Goal: Task Accomplishment & Management: Use online tool/utility

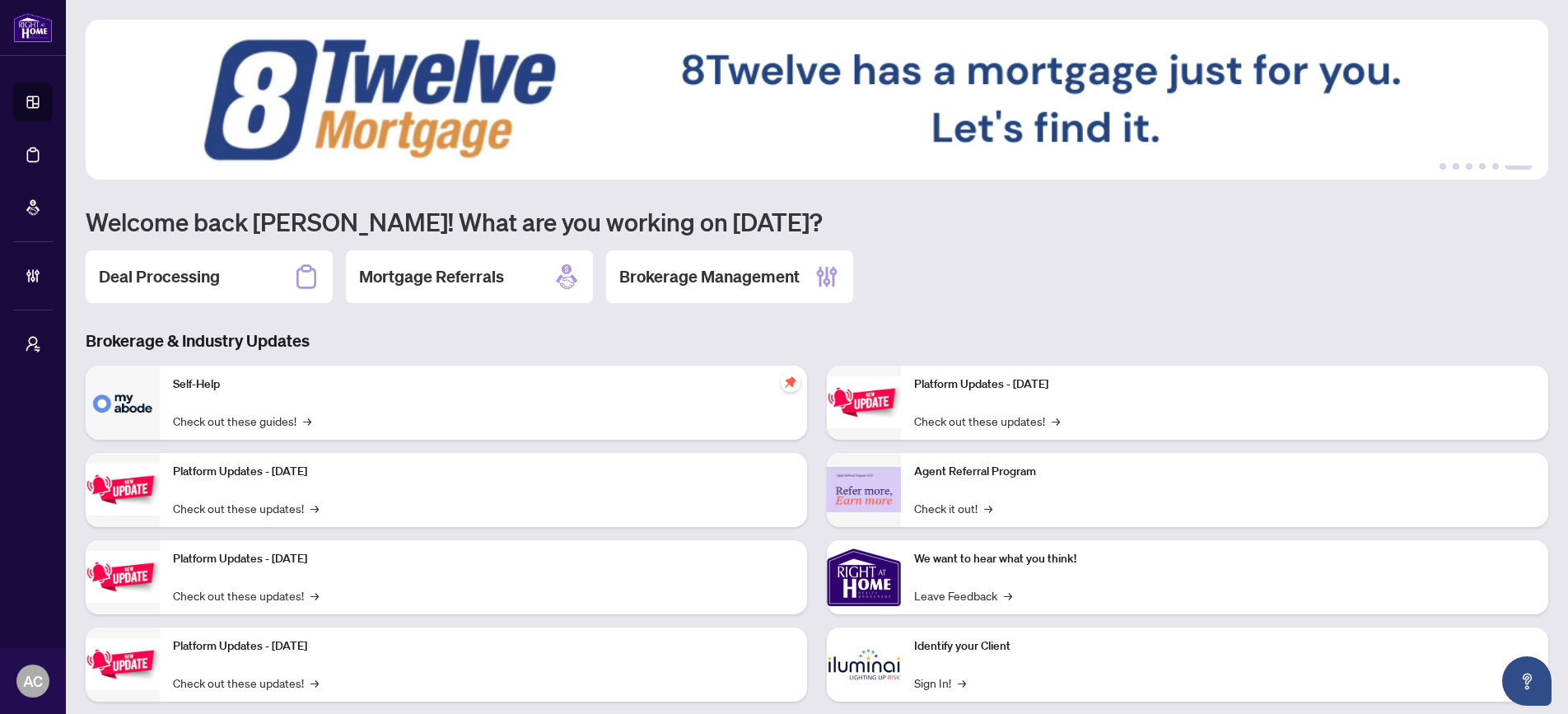
scroll to position [32, 0]
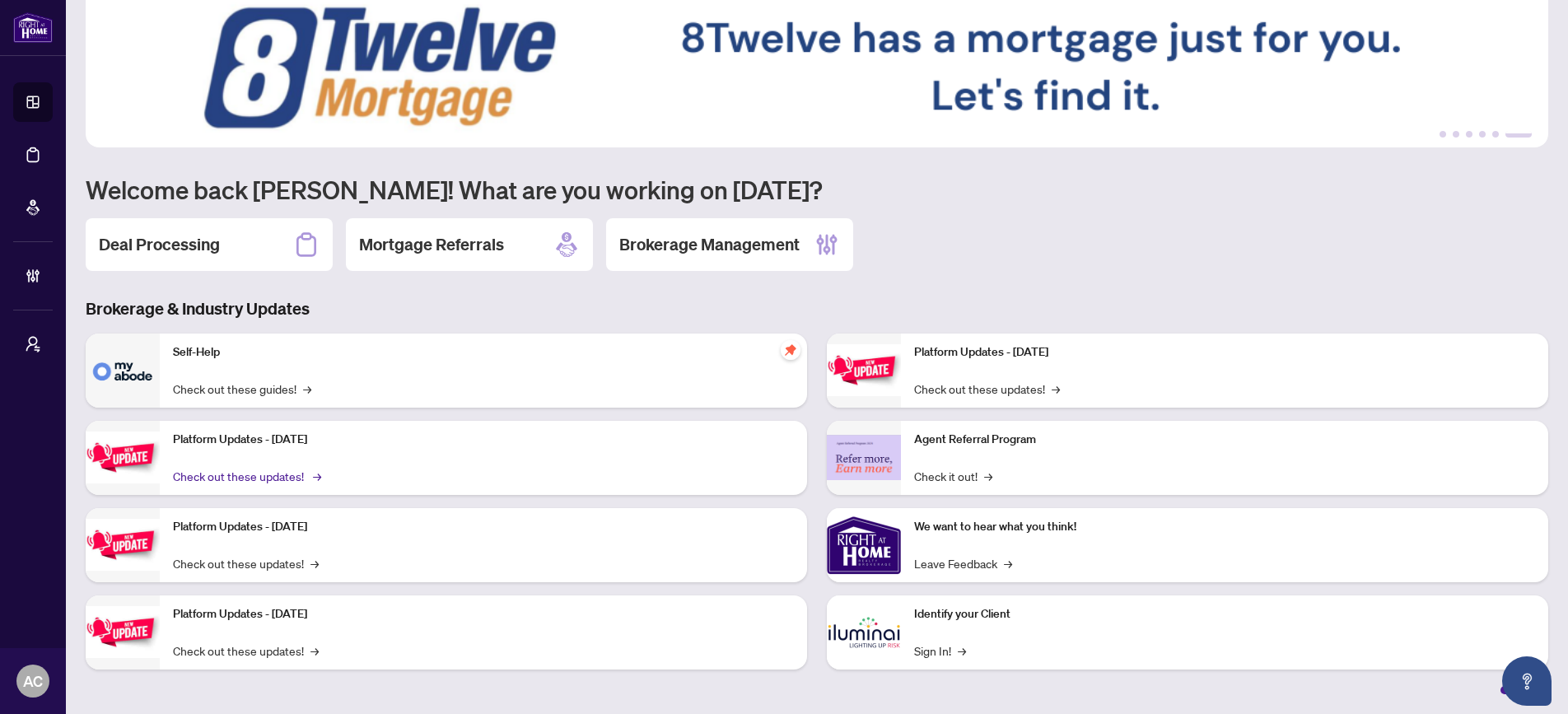
click at [303, 468] on link "Check out these updates! →" at bounding box center [245, 476] width 145 height 18
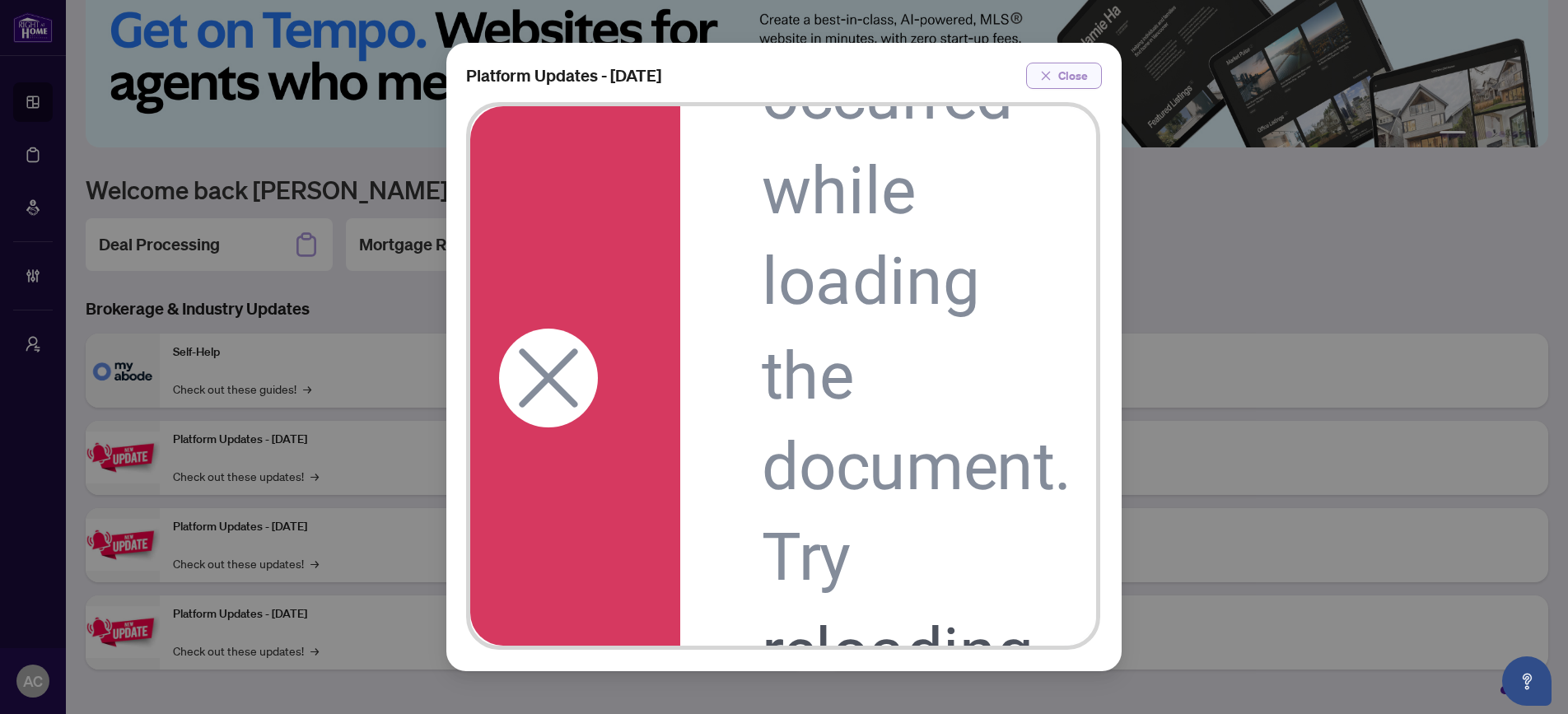
click at [1064, 77] on span "Close" at bounding box center [1073, 75] width 30 height 26
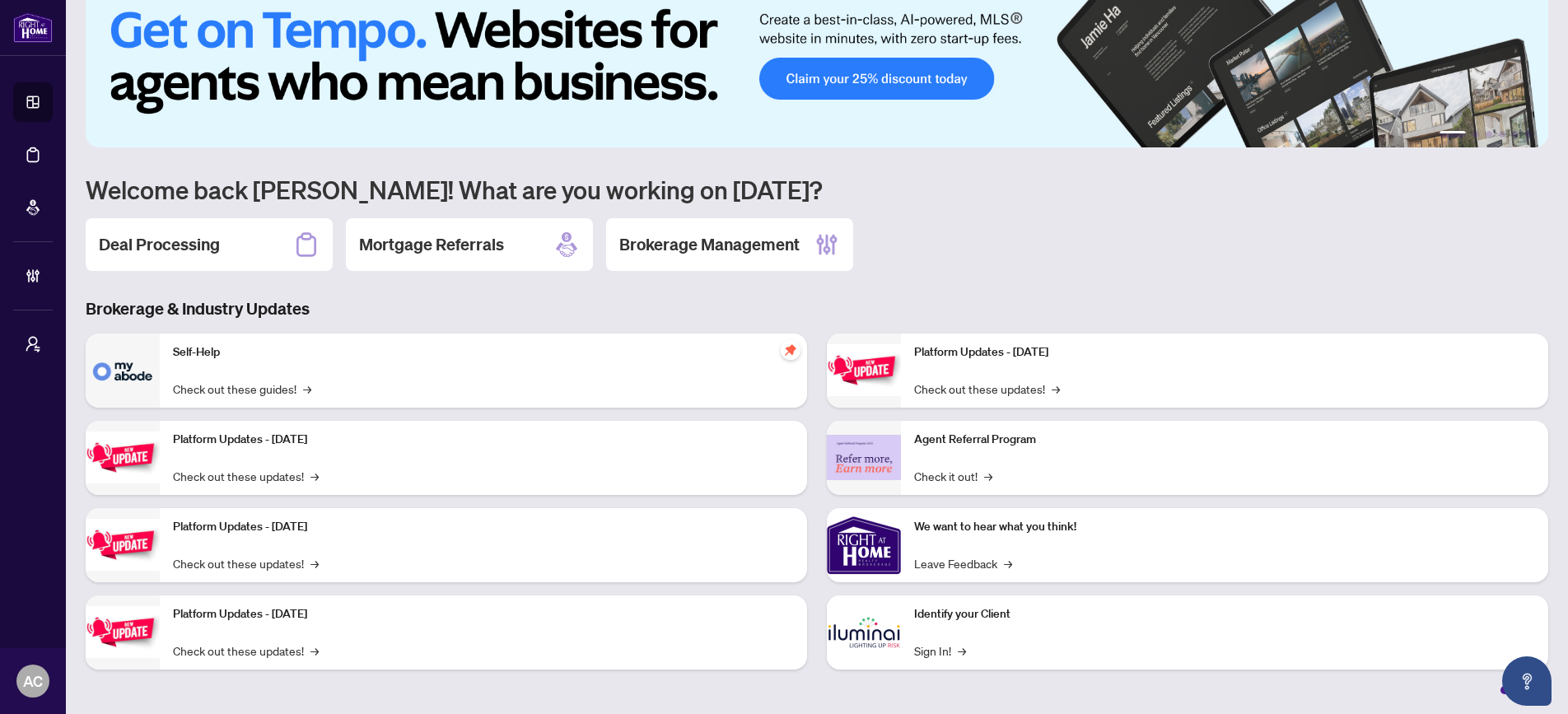
click at [384, 448] on div "Platform Updates - [DATE] Check out these updates! →" at bounding box center [483, 458] width 647 height 74
click at [273, 475] on link "Check out these updates! →" at bounding box center [245, 476] width 145 height 18
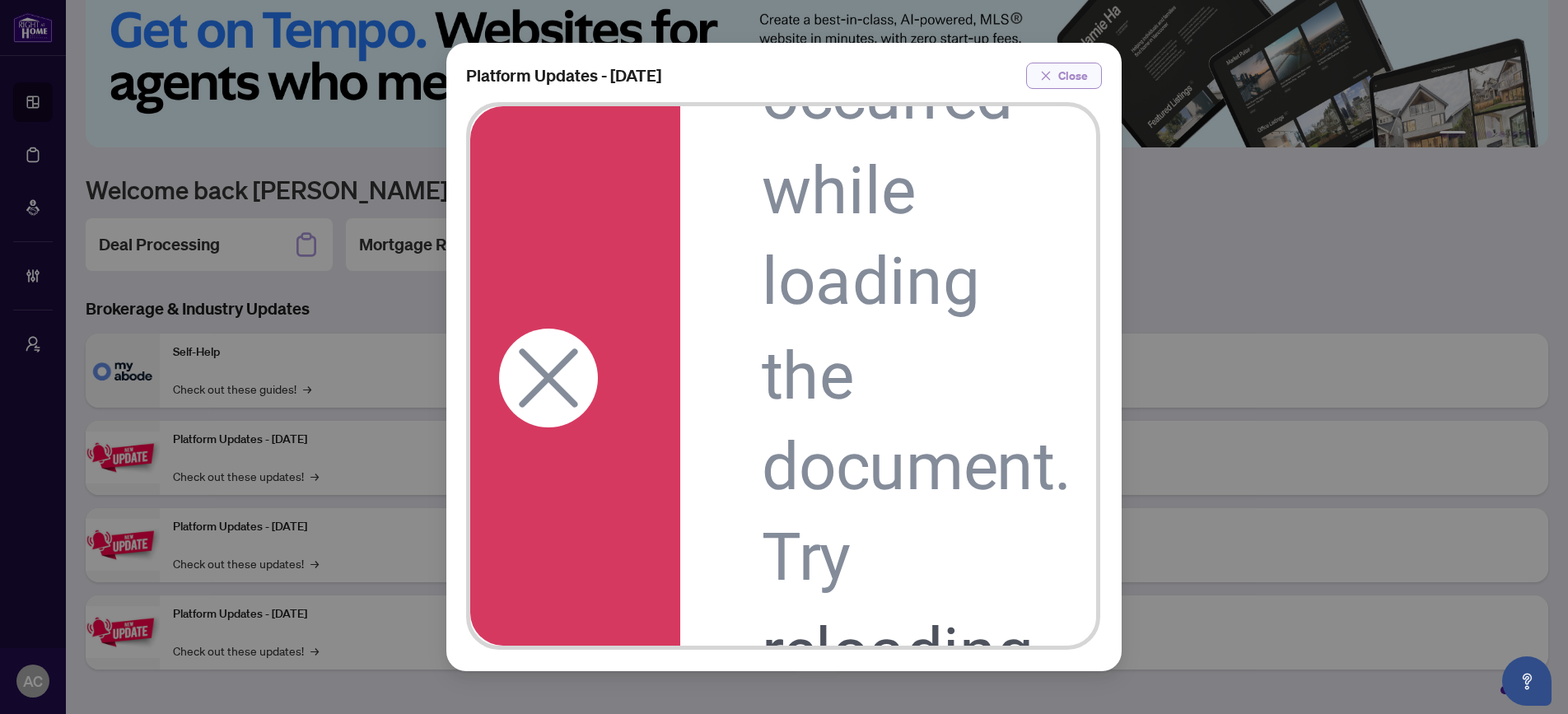
click at [1067, 82] on span "Close" at bounding box center [1073, 75] width 30 height 26
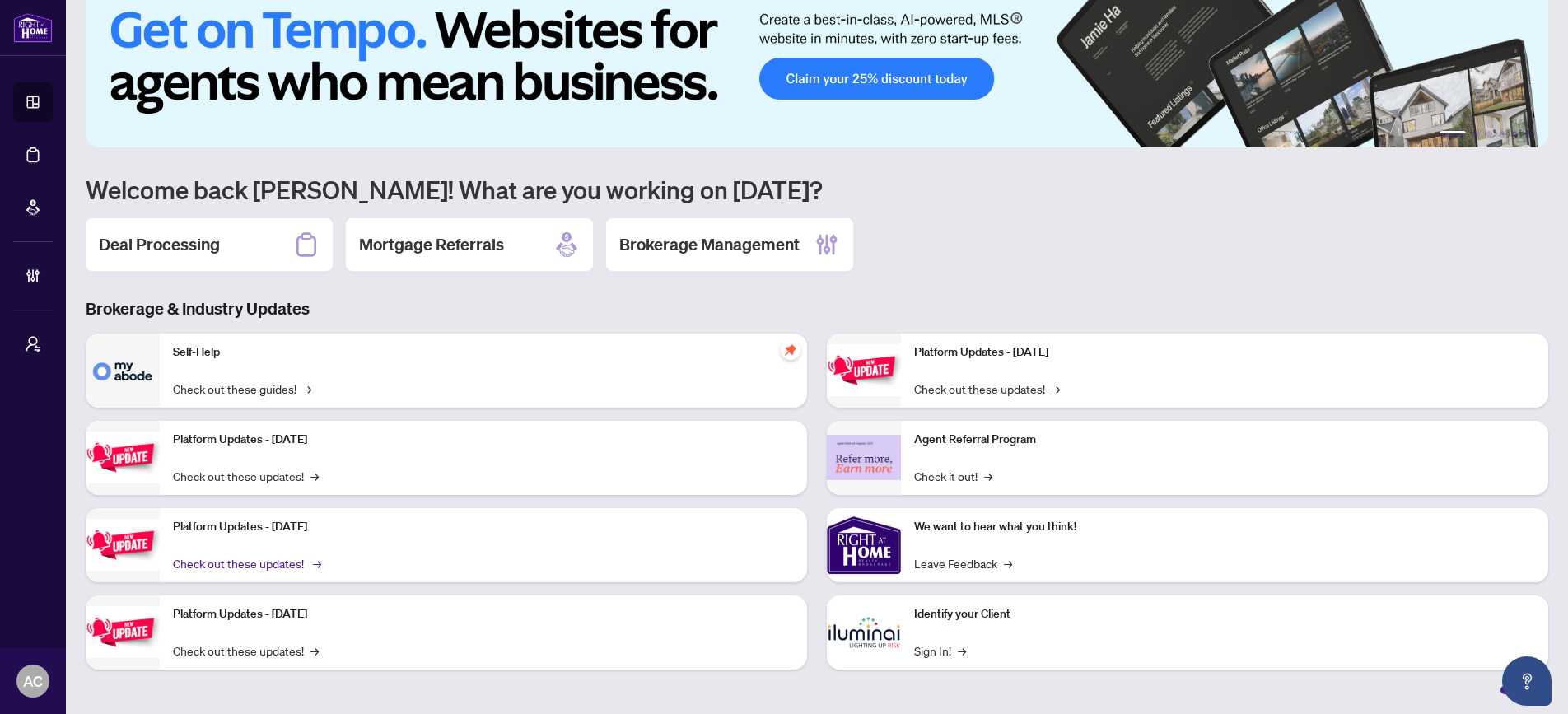
click at [291, 563] on link "Check out these updates! →" at bounding box center [245, 563] width 145 height 18
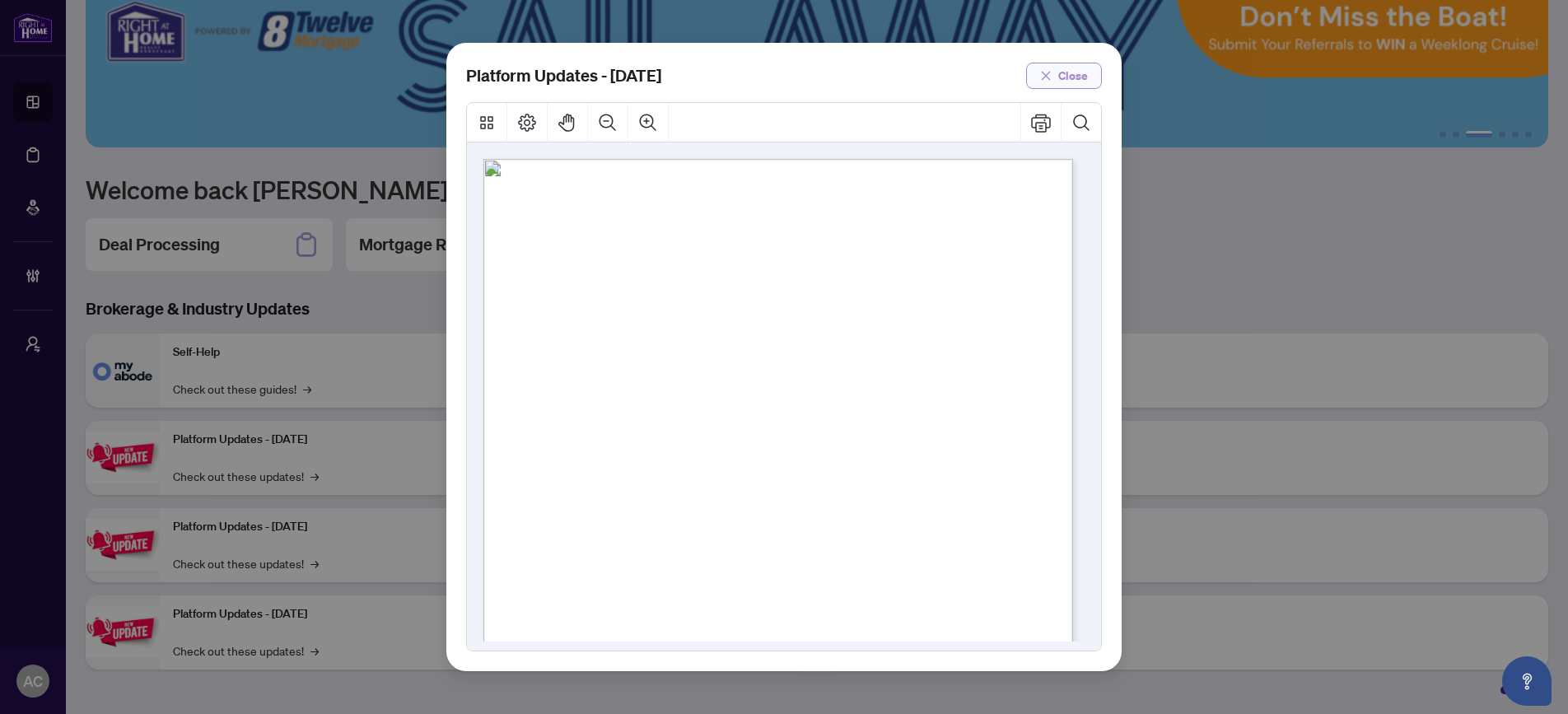
click at [1068, 77] on span "Close" at bounding box center [1073, 75] width 30 height 26
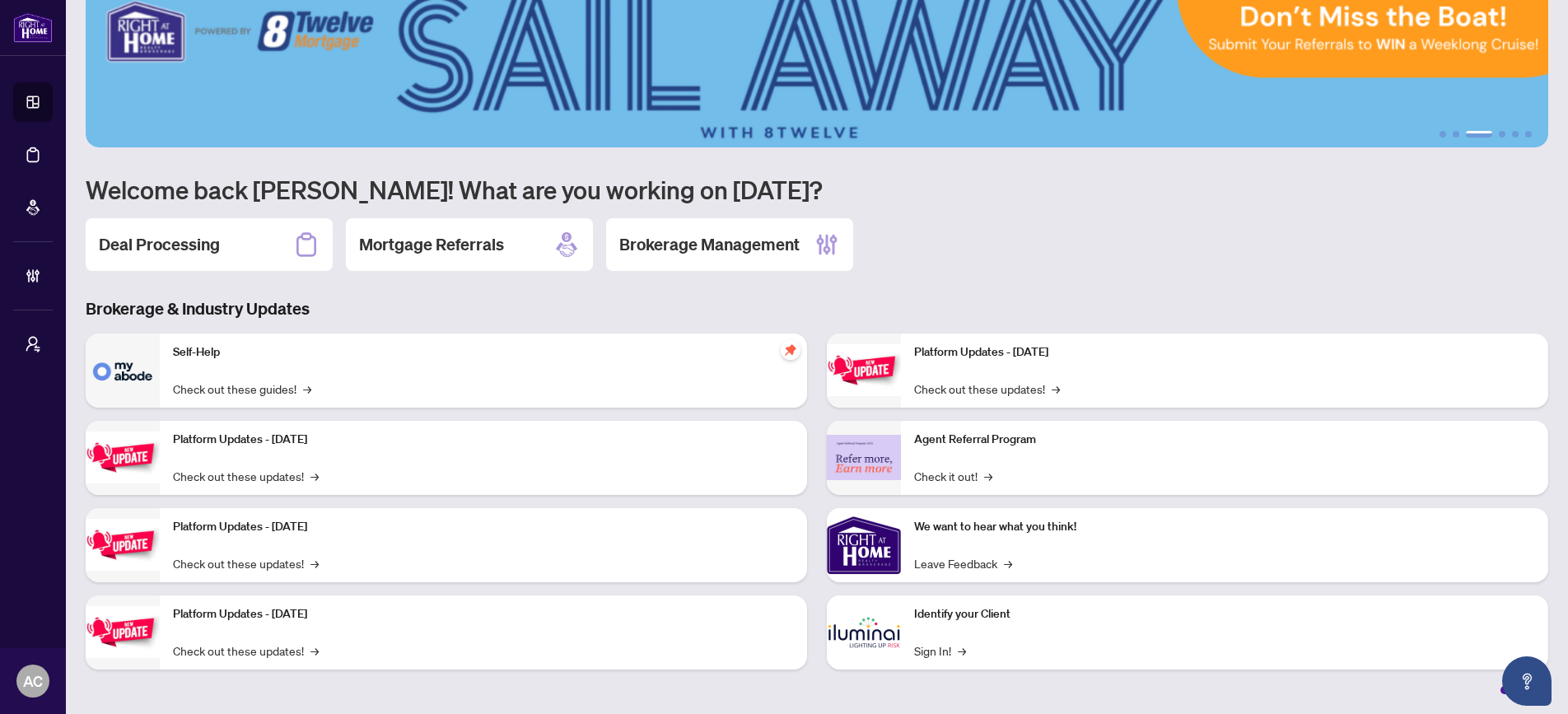
click at [282, 617] on p "Platform Updates - [DATE]" at bounding box center [482, 614] width 620 height 18
click at [263, 655] on link "Check out these updates! →" at bounding box center [245, 650] width 145 height 18
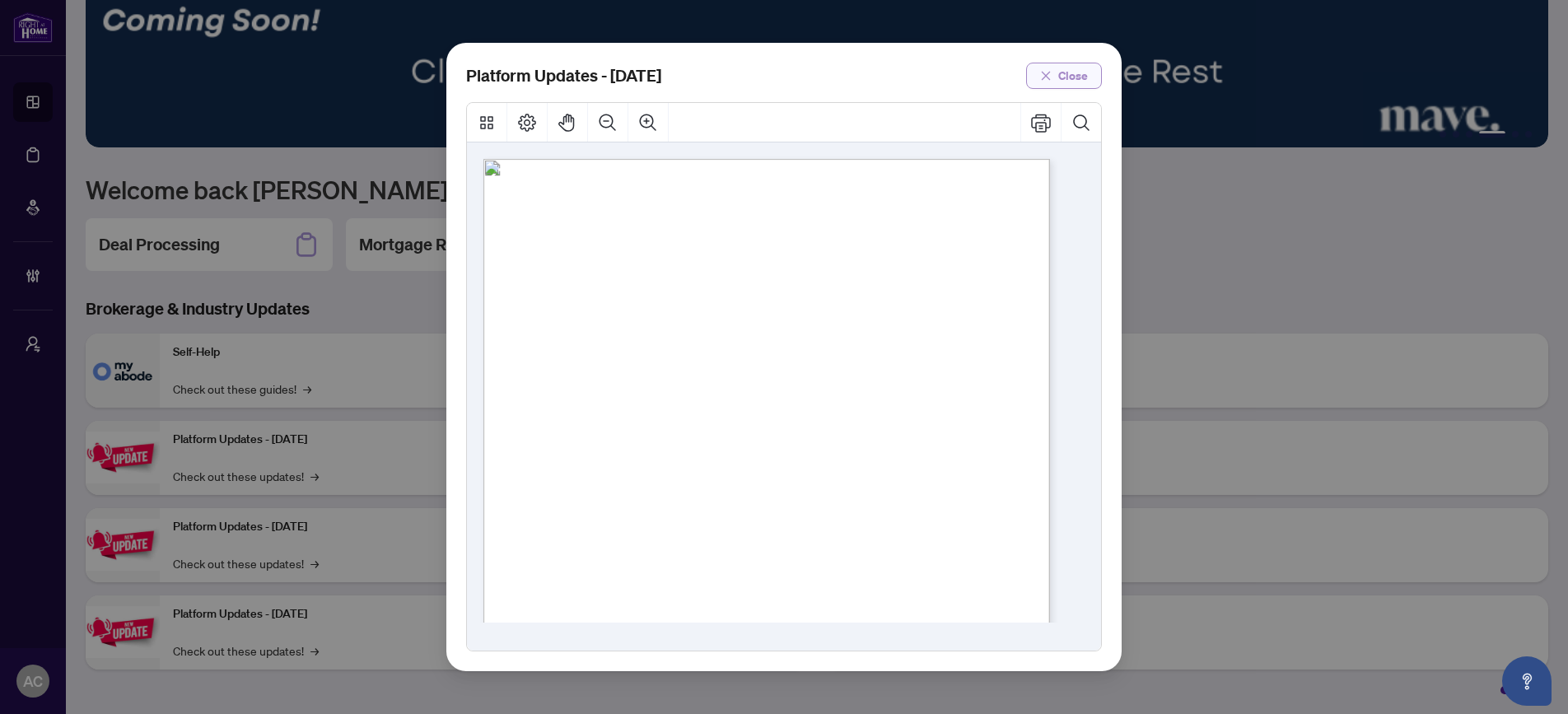
click at [1073, 82] on span "Close" at bounding box center [1073, 75] width 30 height 26
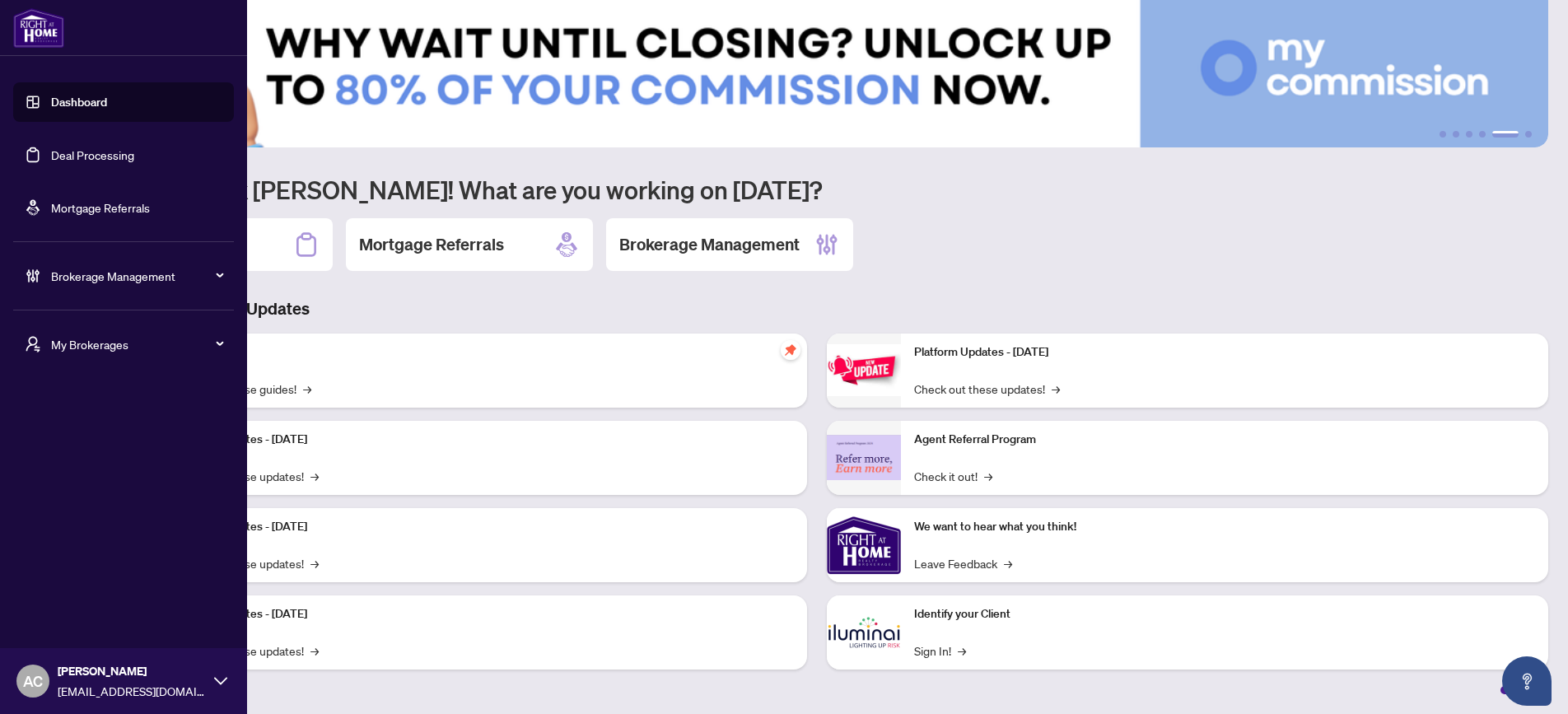
click at [89, 103] on link "Dashboard" at bounding box center [79, 102] width 56 height 15
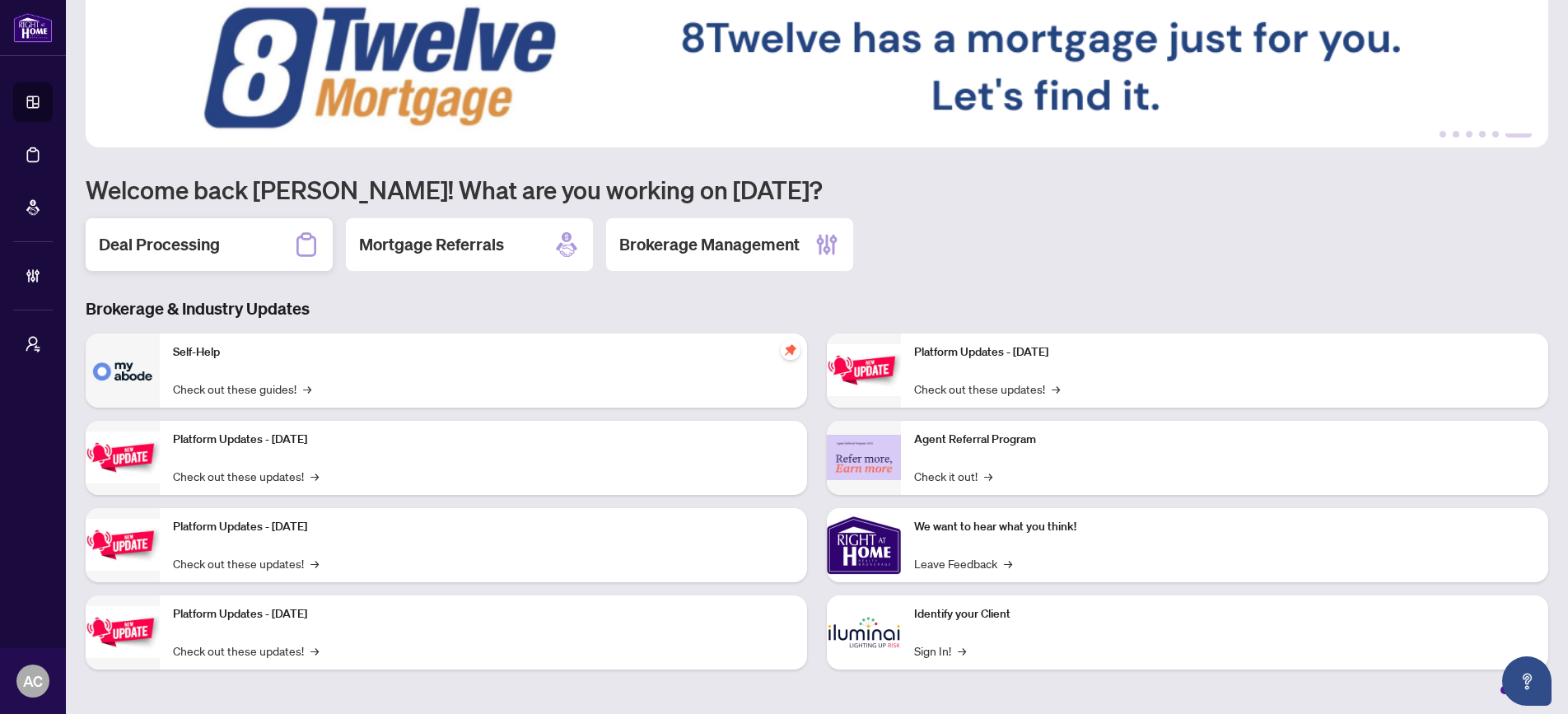
click at [215, 242] on h2 "Deal Processing" at bounding box center [159, 244] width 121 height 23
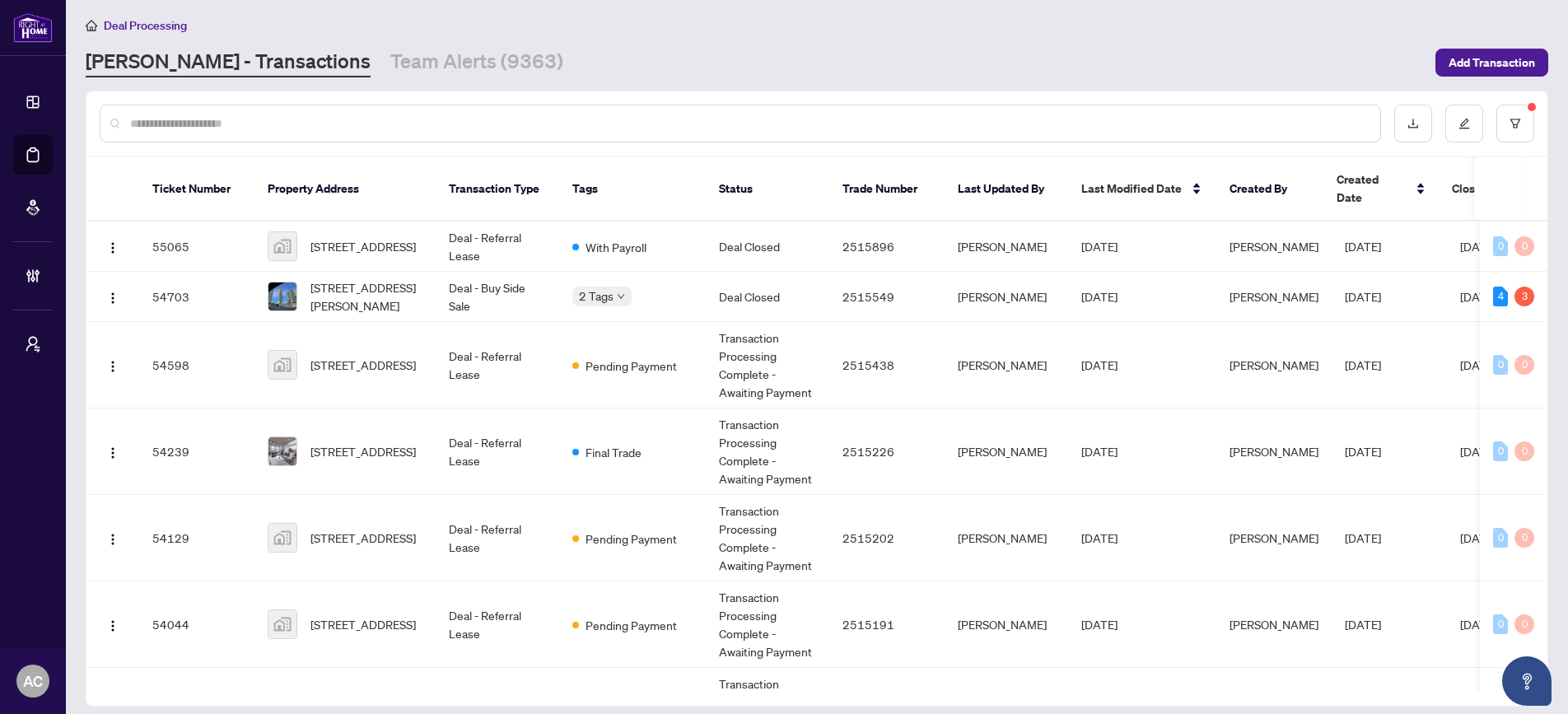
scroll to position [15, 0]
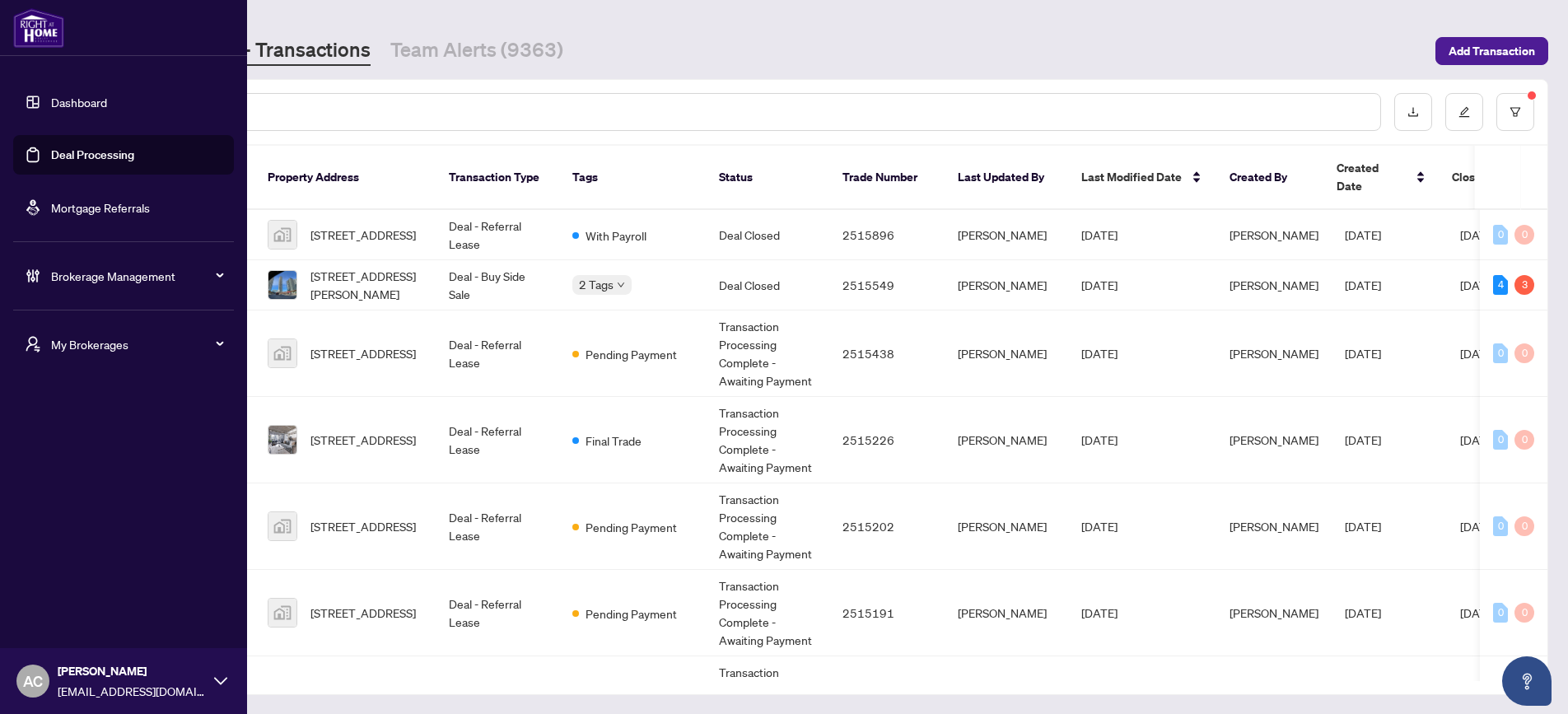
click at [95, 101] on link "Dashboard" at bounding box center [79, 102] width 56 height 15
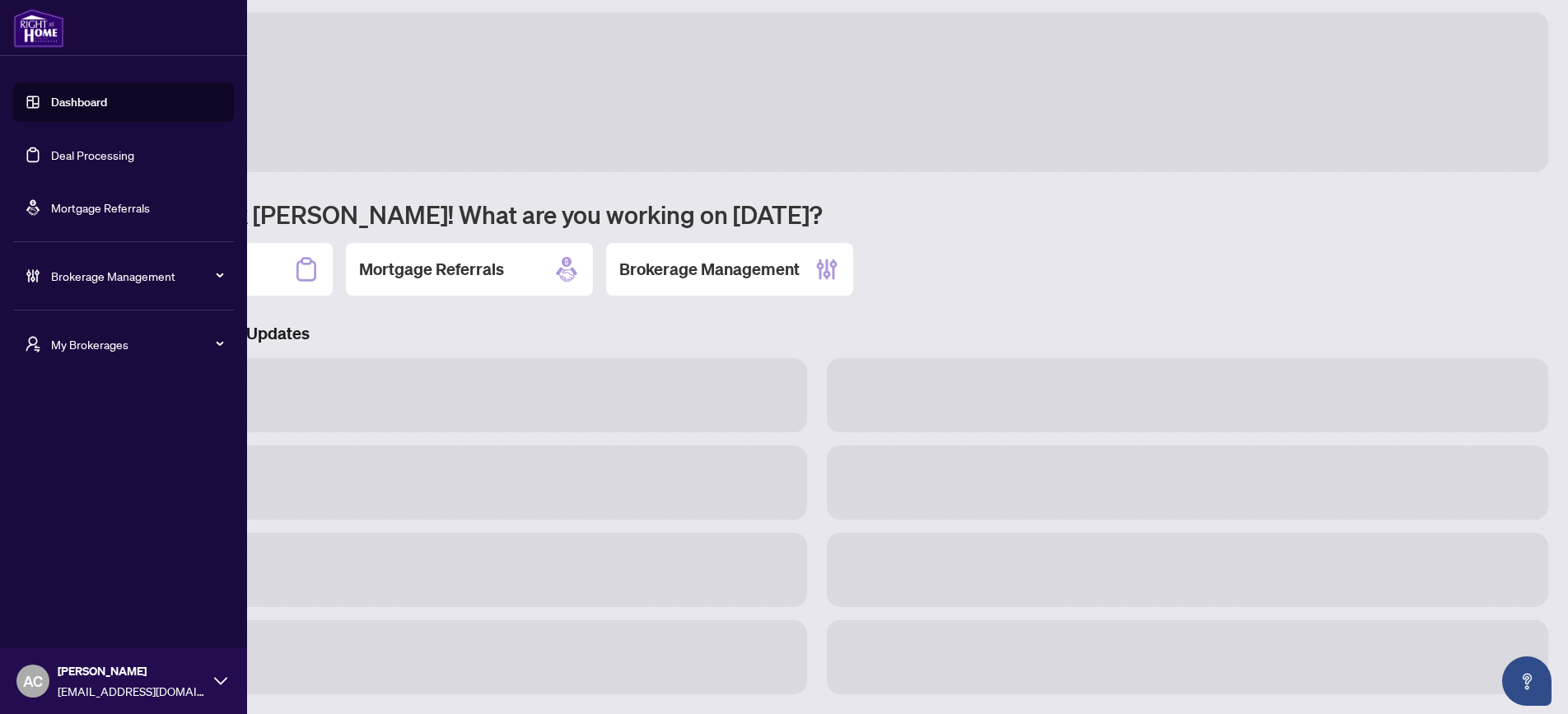
scroll to position [15, 0]
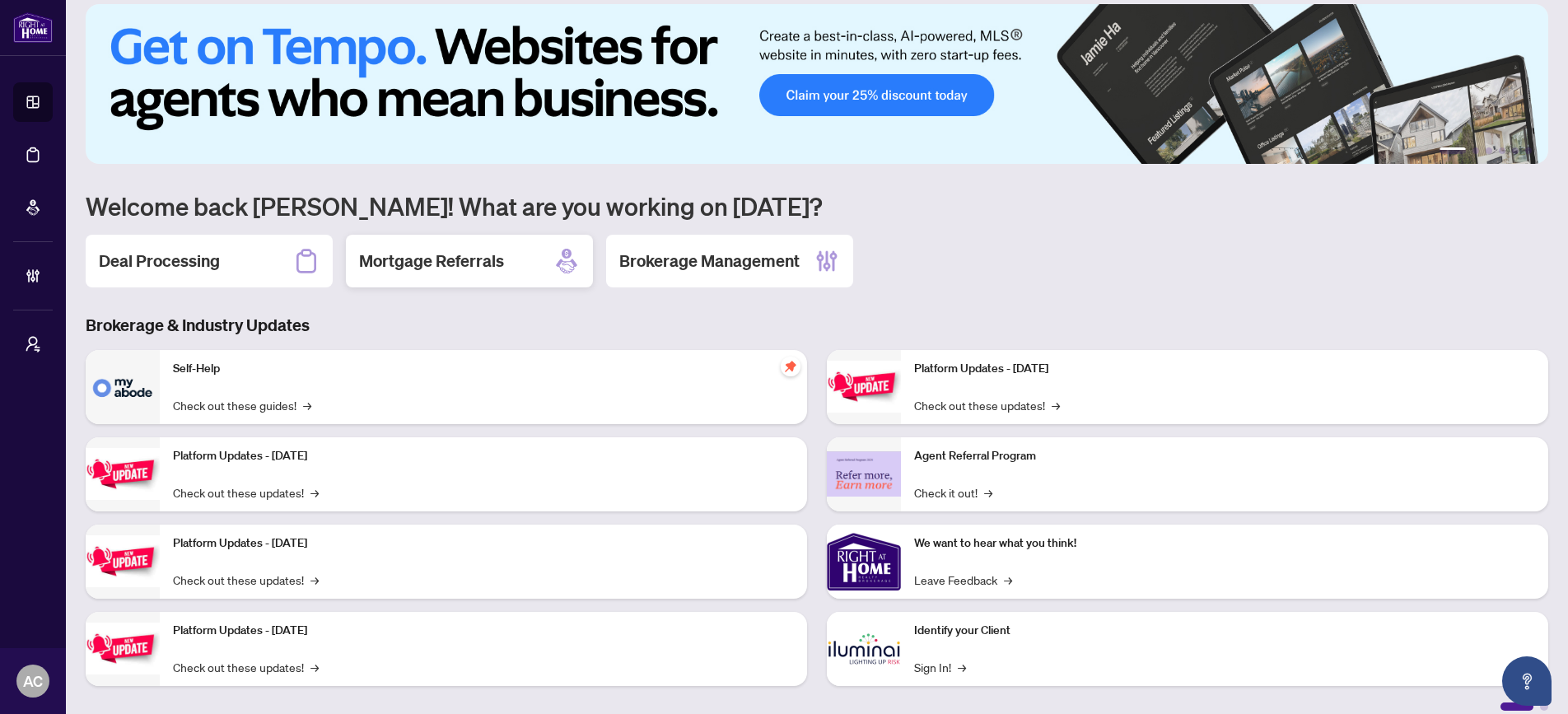
click at [437, 273] on div "Mortgage Referrals" at bounding box center [470, 261] width 247 height 53
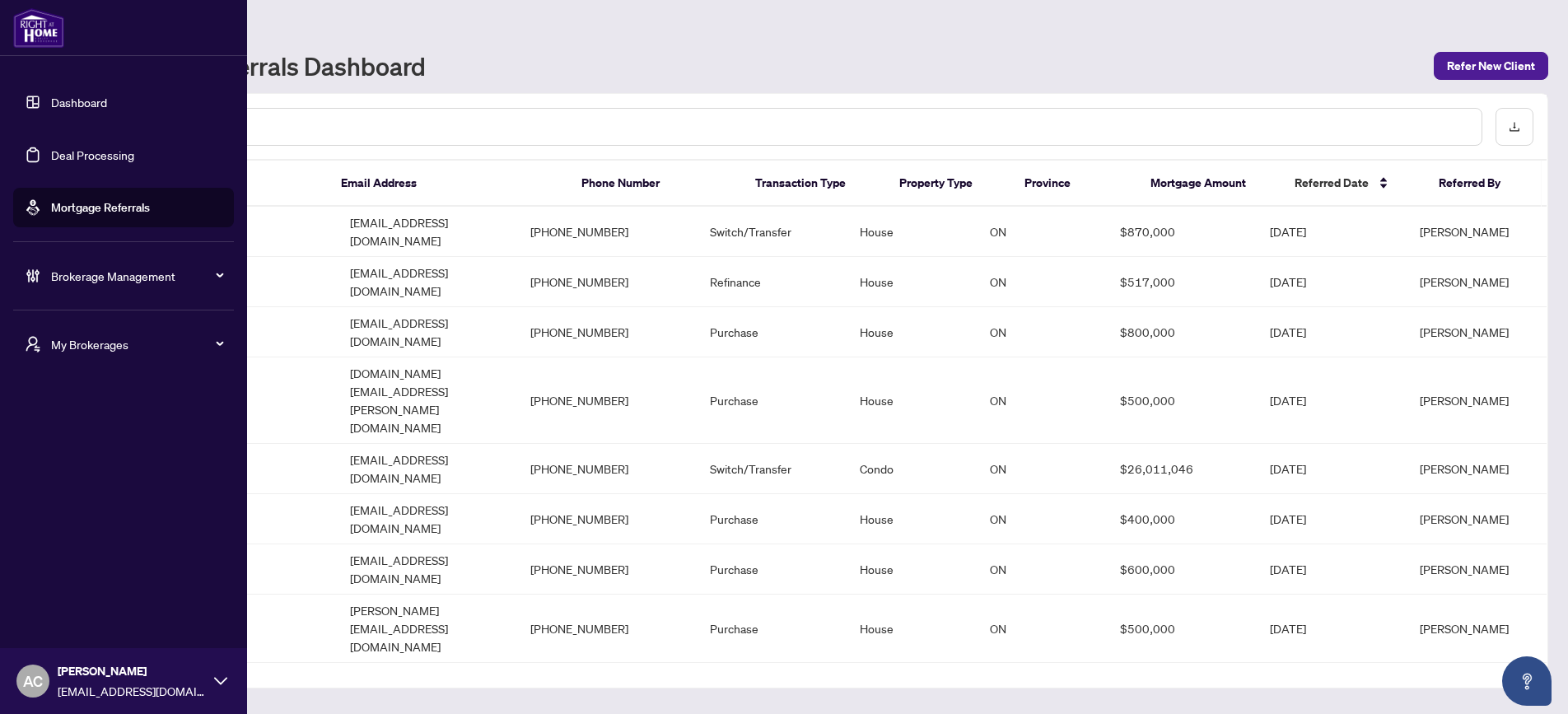
click at [96, 349] on span "My Brokerages" at bounding box center [136, 344] width 172 height 18
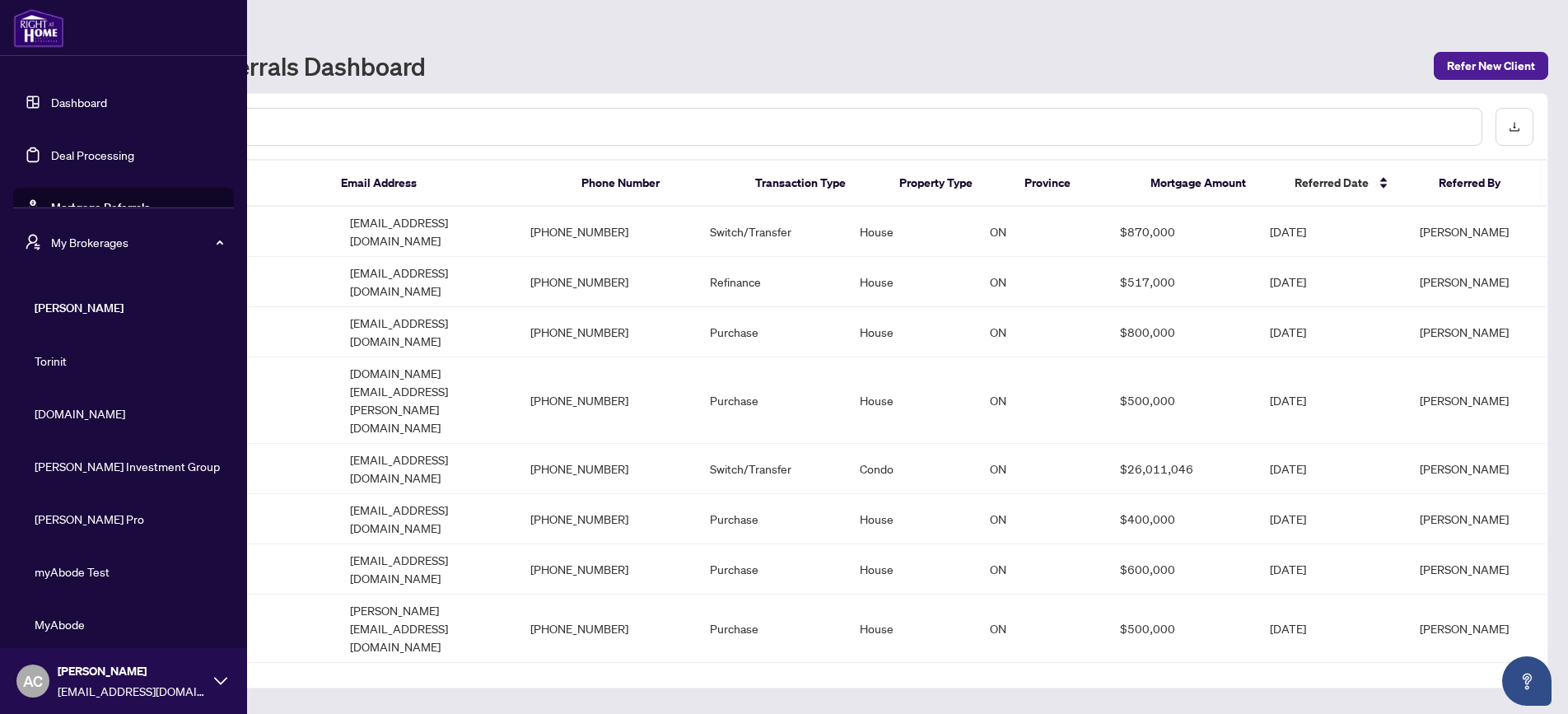
click at [46, 309] on span "[PERSON_NAME]" at bounding box center [128, 308] width 188 height 18
click at [77, 96] on link "Dashboard" at bounding box center [79, 102] width 56 height 15
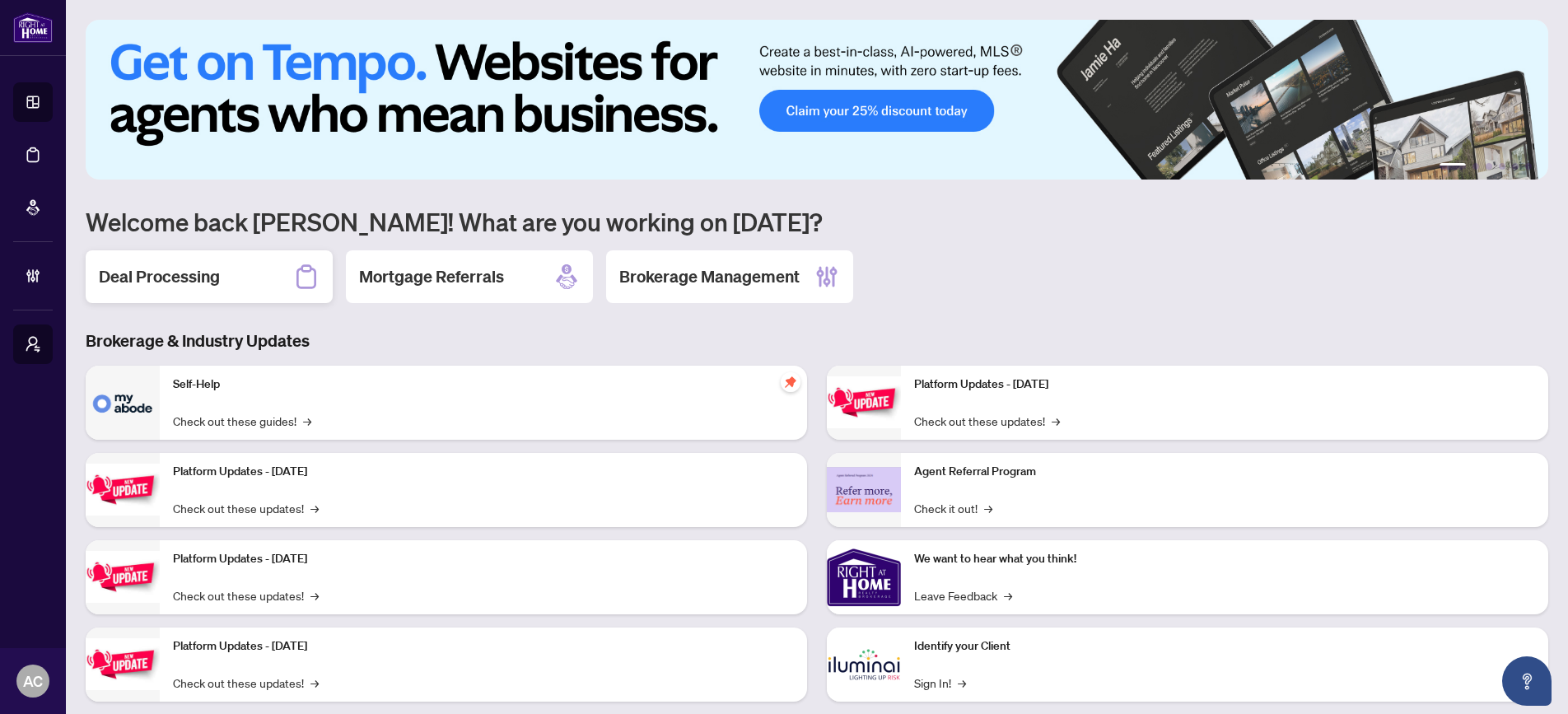
click at [183, 280] on h2 "Deal Processing" at bounding box center [159, 276] width 121 height 23
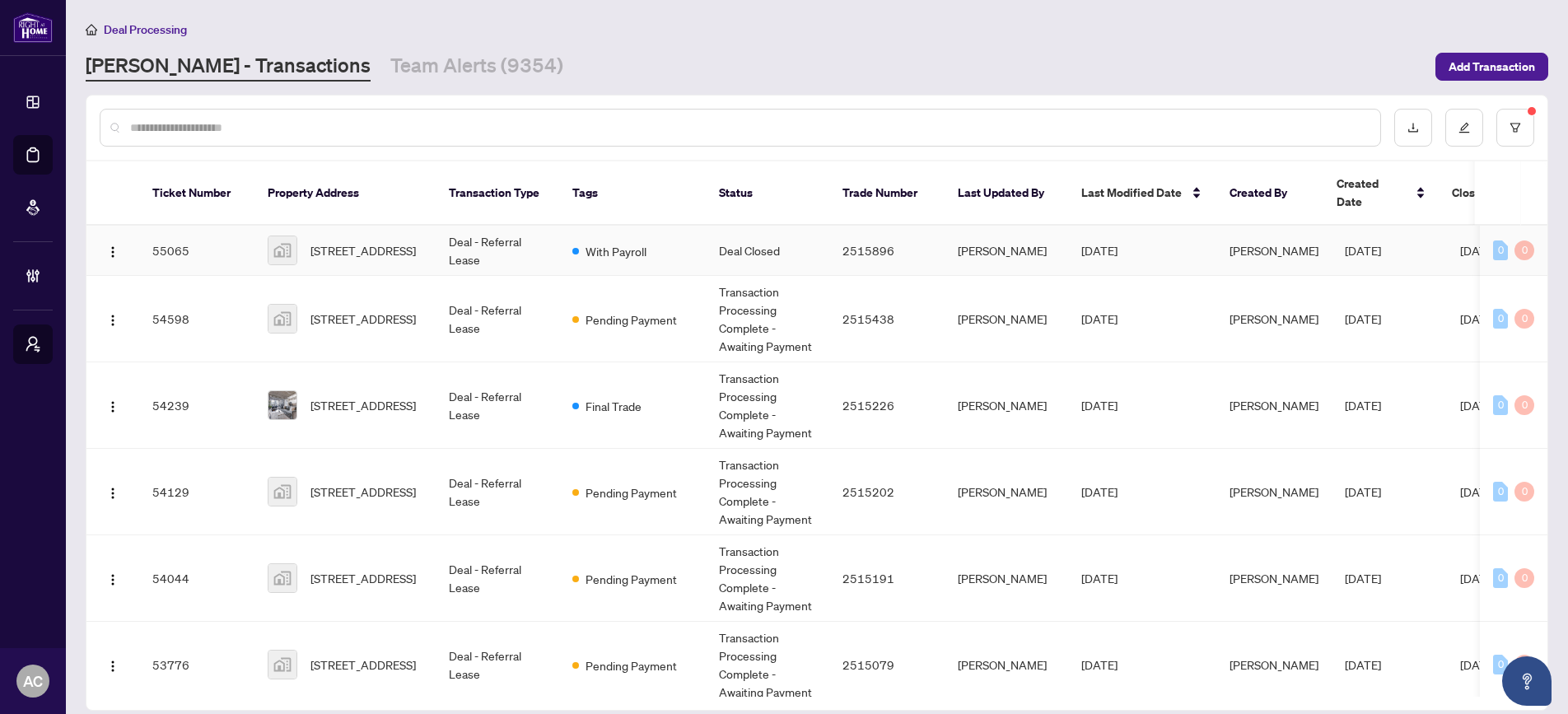
scroll to position [0, 9]
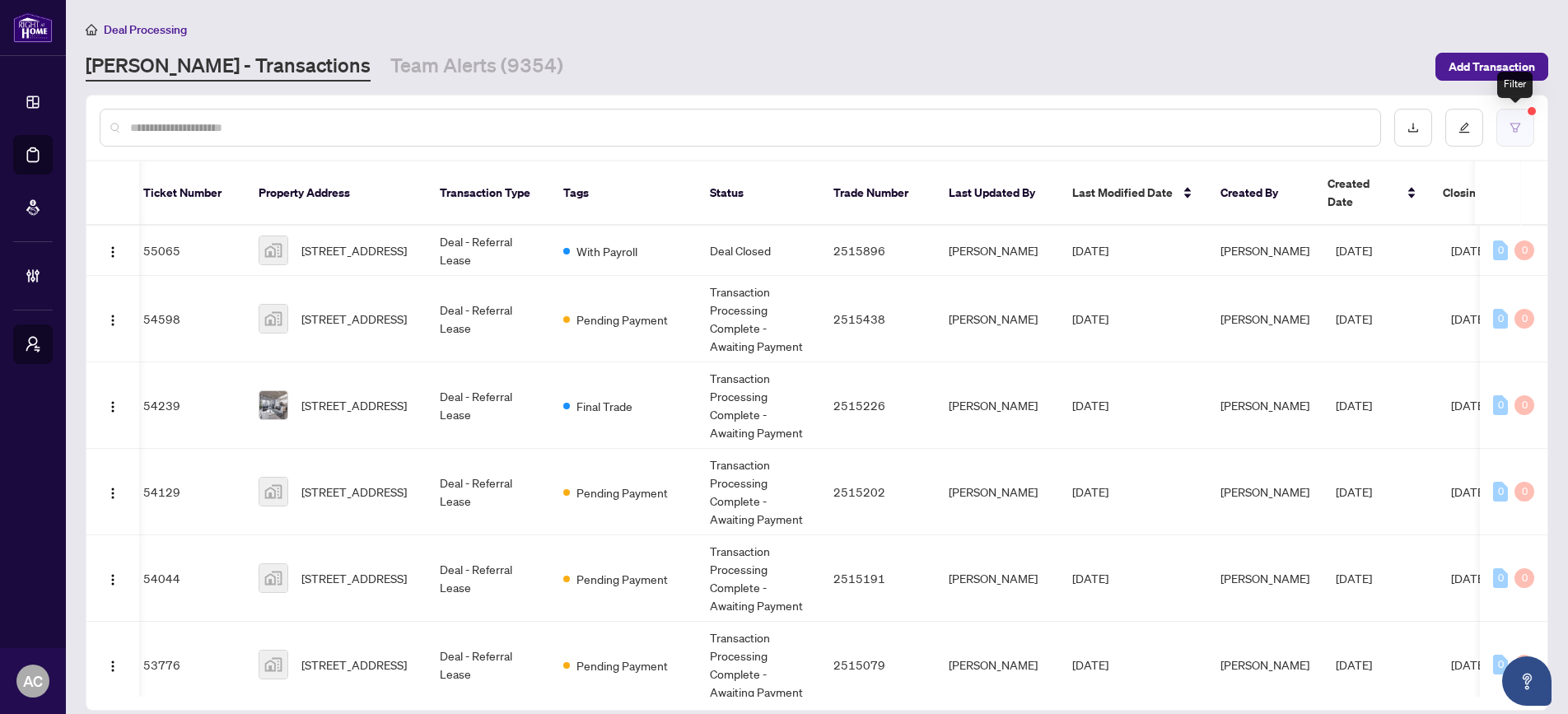
click at [1524, 127] on button "button" at bounding box center [1515, 128] width 38 height 38
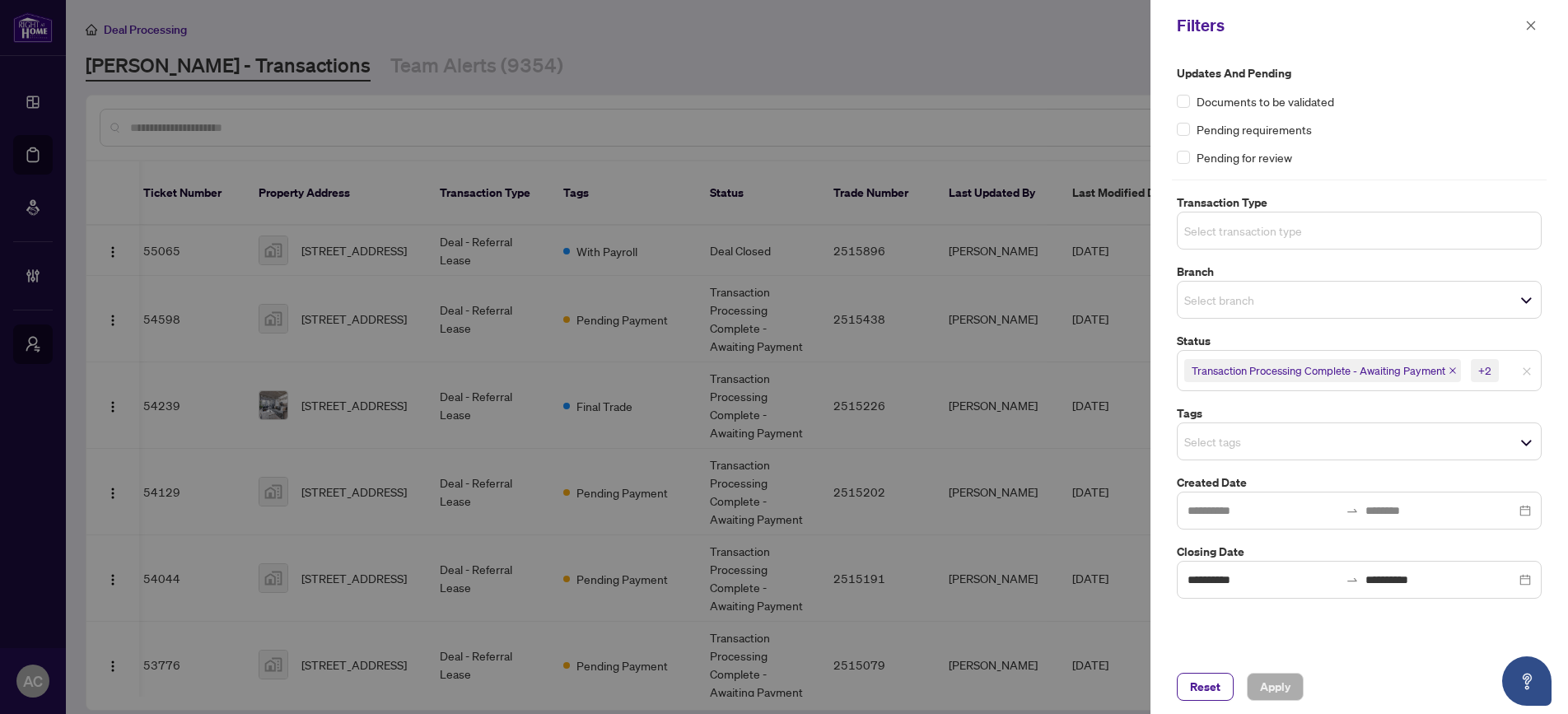
click at [1237, 238] on input "search" at bounding box center [1241, 231] width 115 height 20
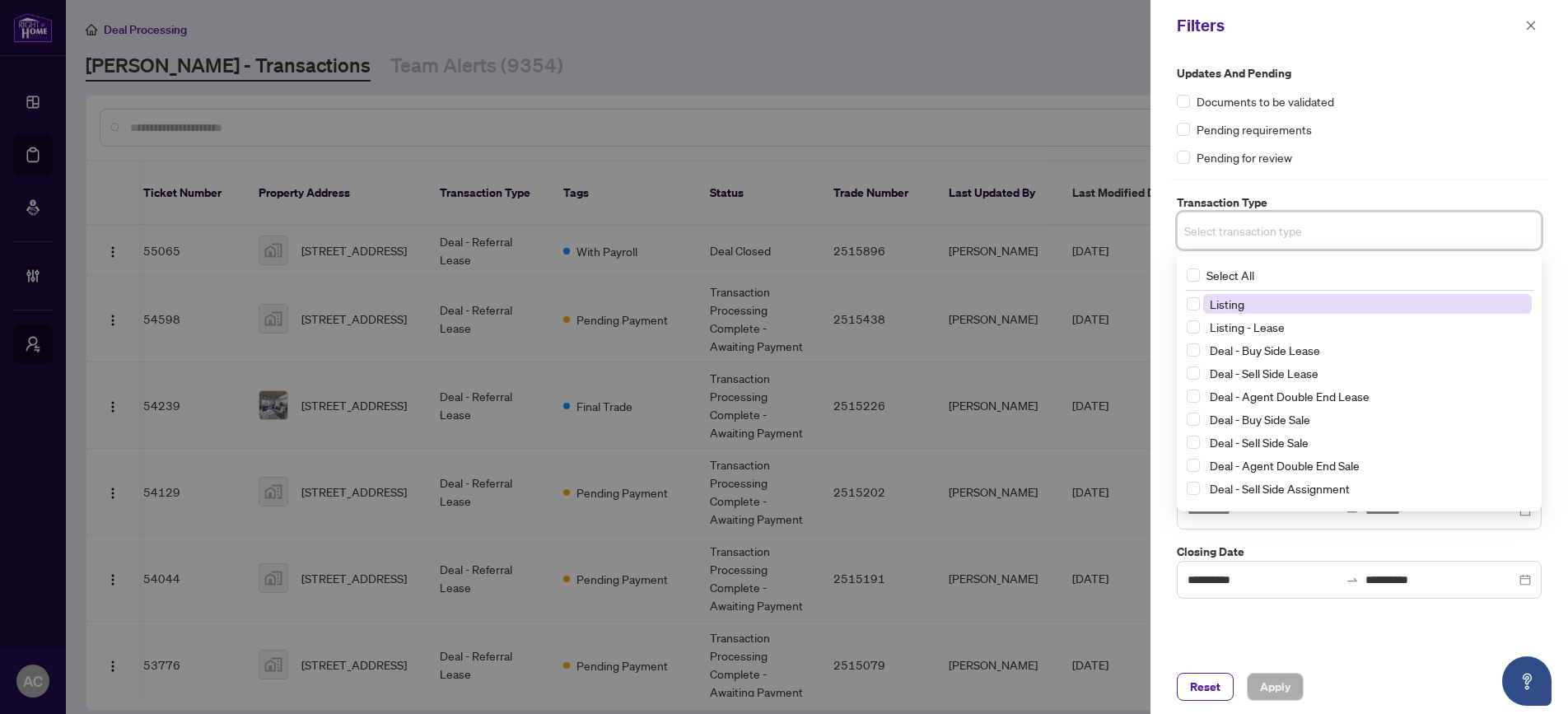
click at [1294, 174] on div "**********" at bounding box center [1359, 332] width 374 height 534
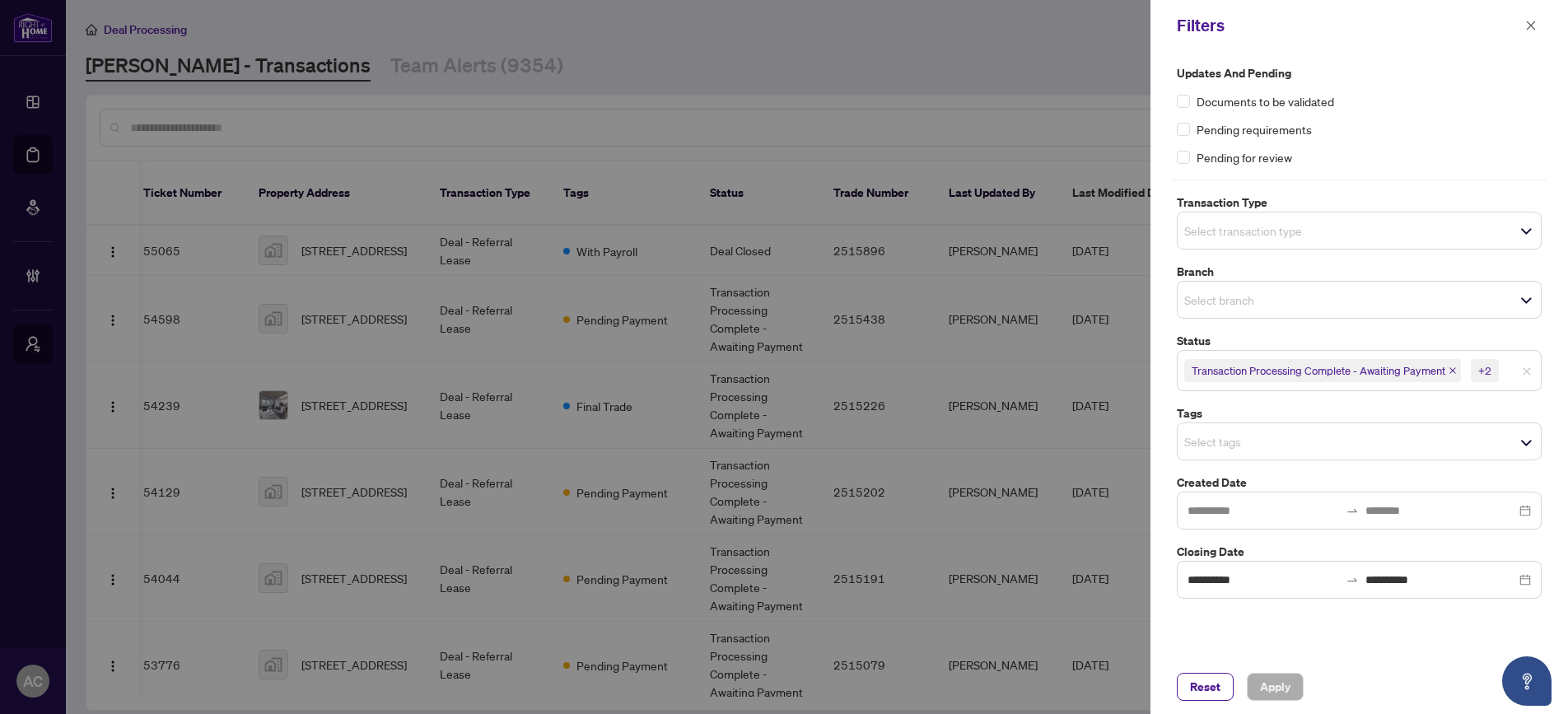
click at [1219, 445] on input "search" at bounding box center [1241, 441] width 115 height 20
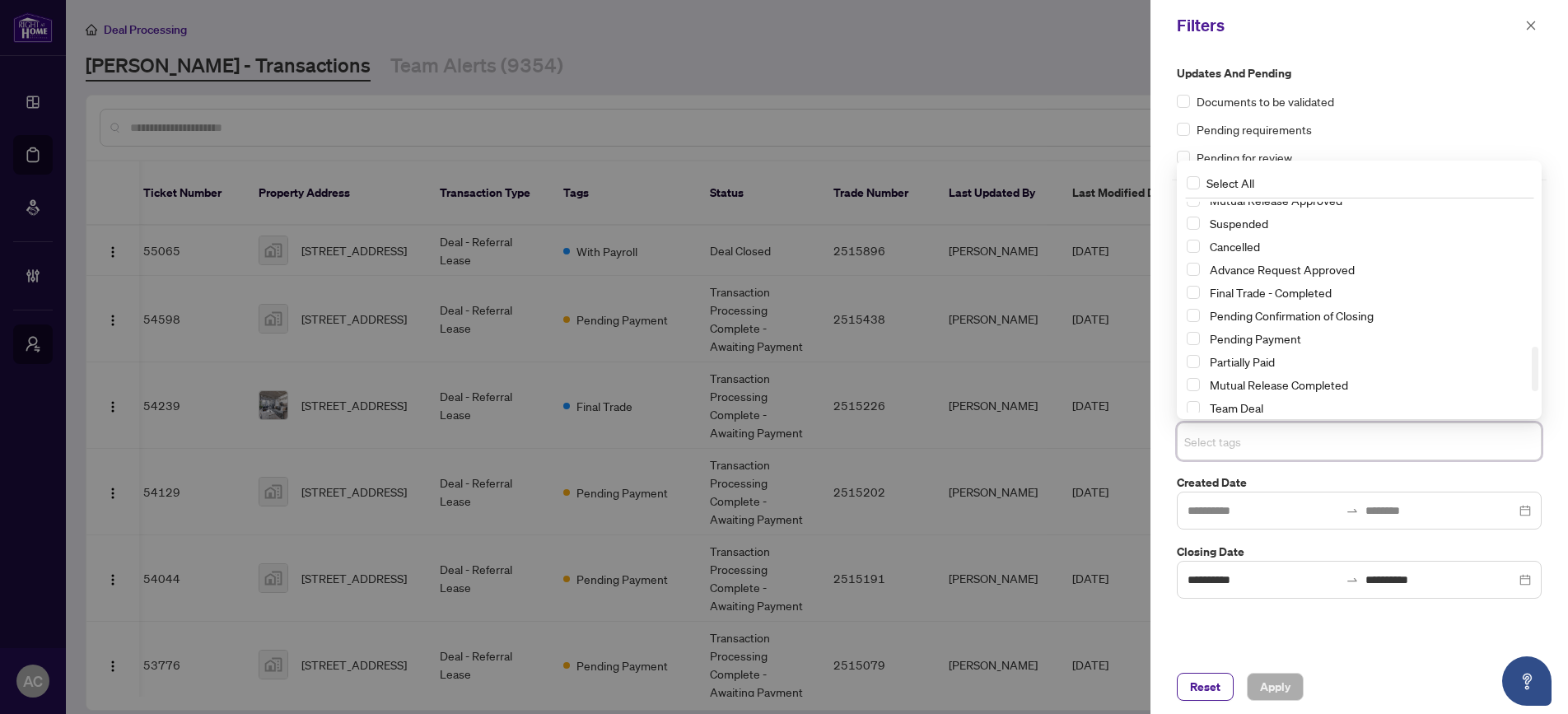
scroll to position [681, 0]
click at [1210, 447] on input "search" at bounding box center [1241, 441] width 115 height 20
click at [1421, 112] on div "Updates and Pending Documents to be validated Pending requirements Pending for …" at bounding box center [1359, 115] width 365 height 102
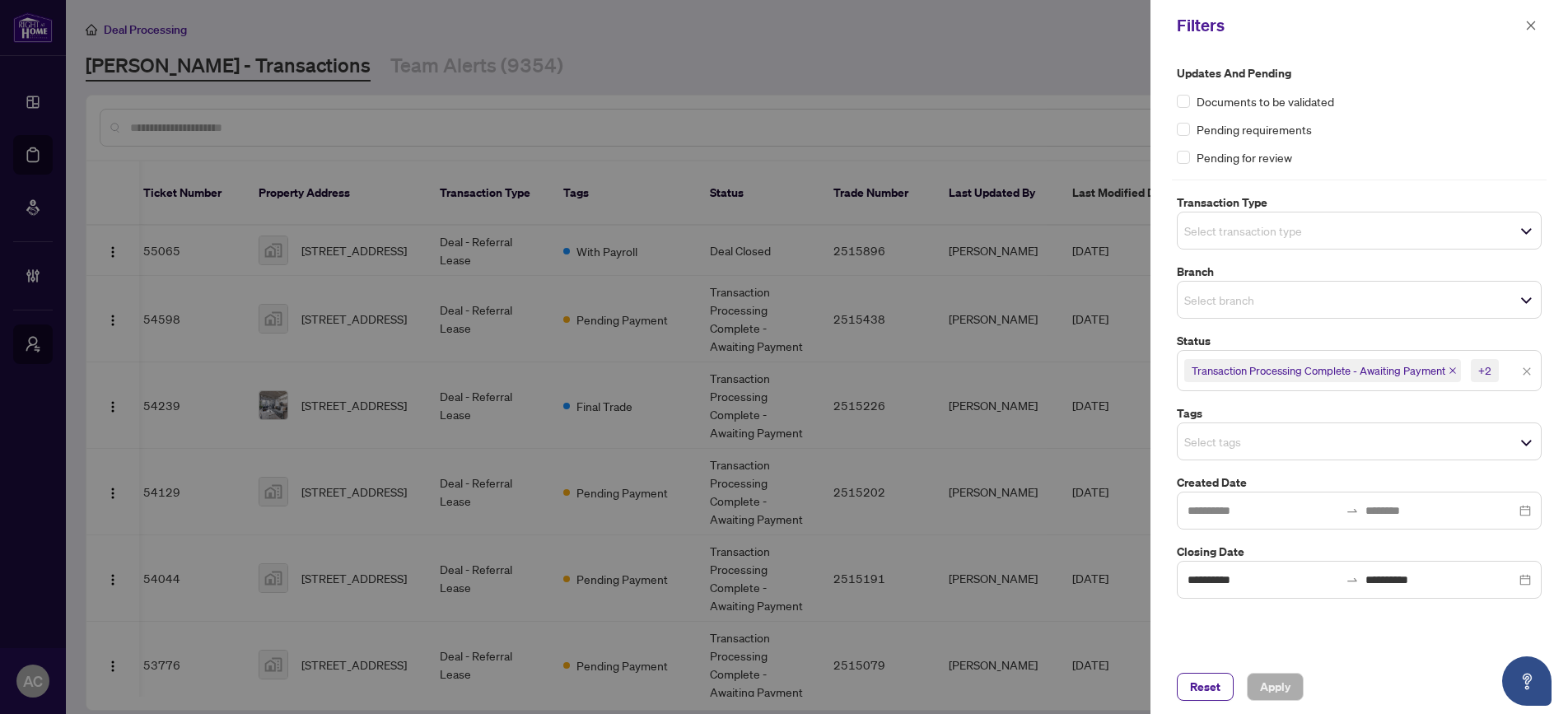
scroll to position [0, 0]
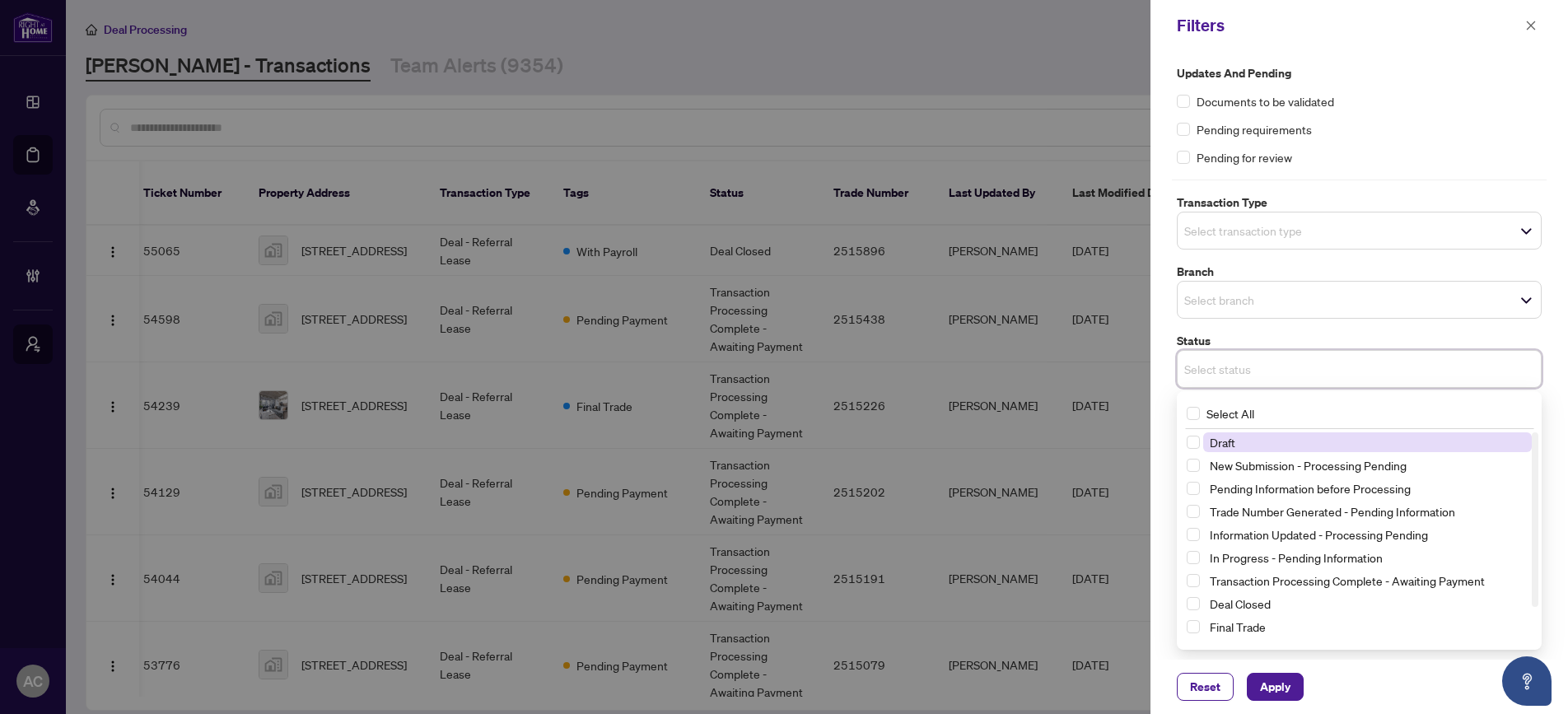
click at [1215, 372] on input "search" at bounding box center [1241, 369] width 115 height 20
click at [1196, 598] on span "Select Deal Closed" at bounding box center [1193, 603] width 14 height 14
click at [1193, 577] on span "Select Transaction Processing Complete - Awaiting Payment" at bounding box center [1193, 583] width 14 height 14
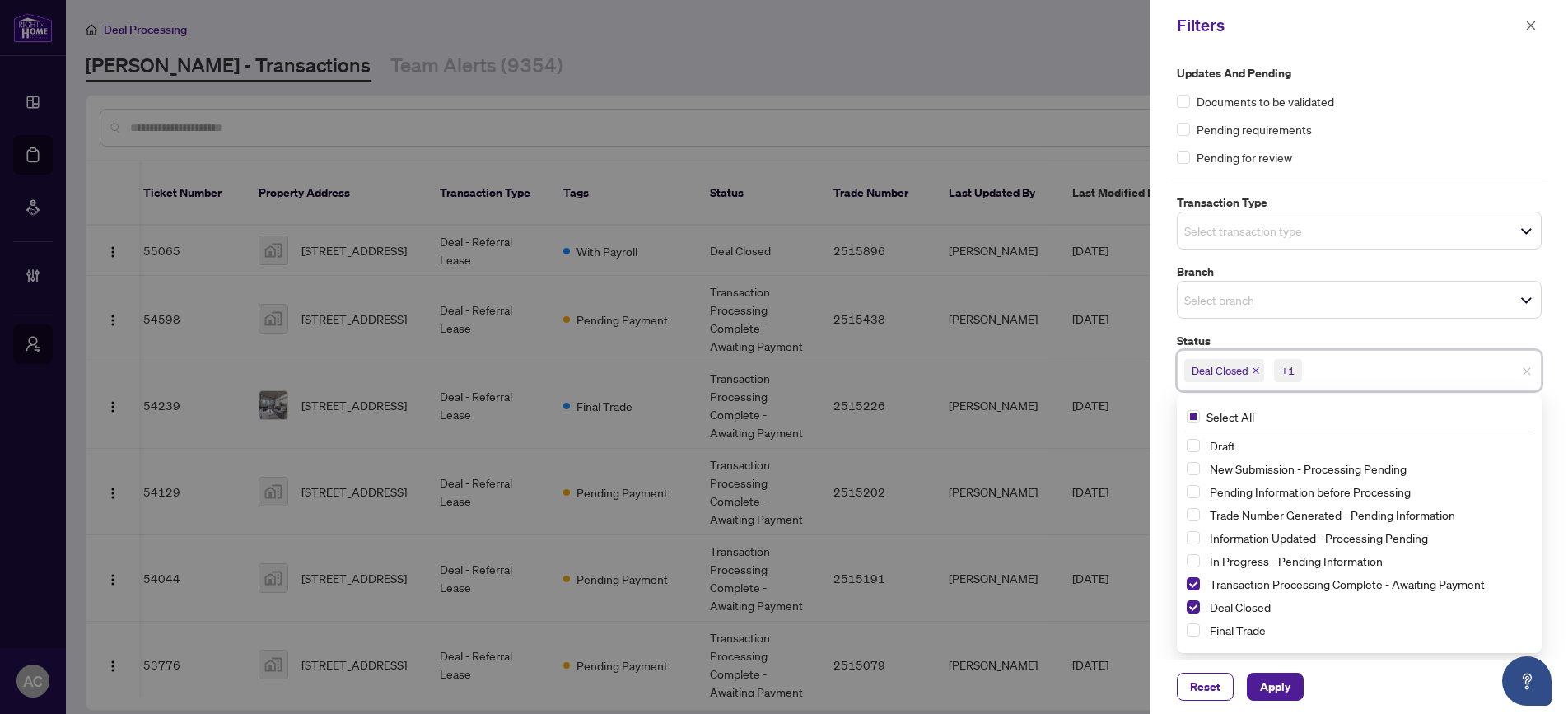
click at [1196, 638] on div "Final Trade" at bounding box center [1359, 630] width 345 height 20
click at [1196, 630] on span "Select Final Trade" at bounding box center [1193, 630] width 14 height 14
click at [1351, 411] on div "Select All" at bounding box center [1359, 416] width 358 height 31
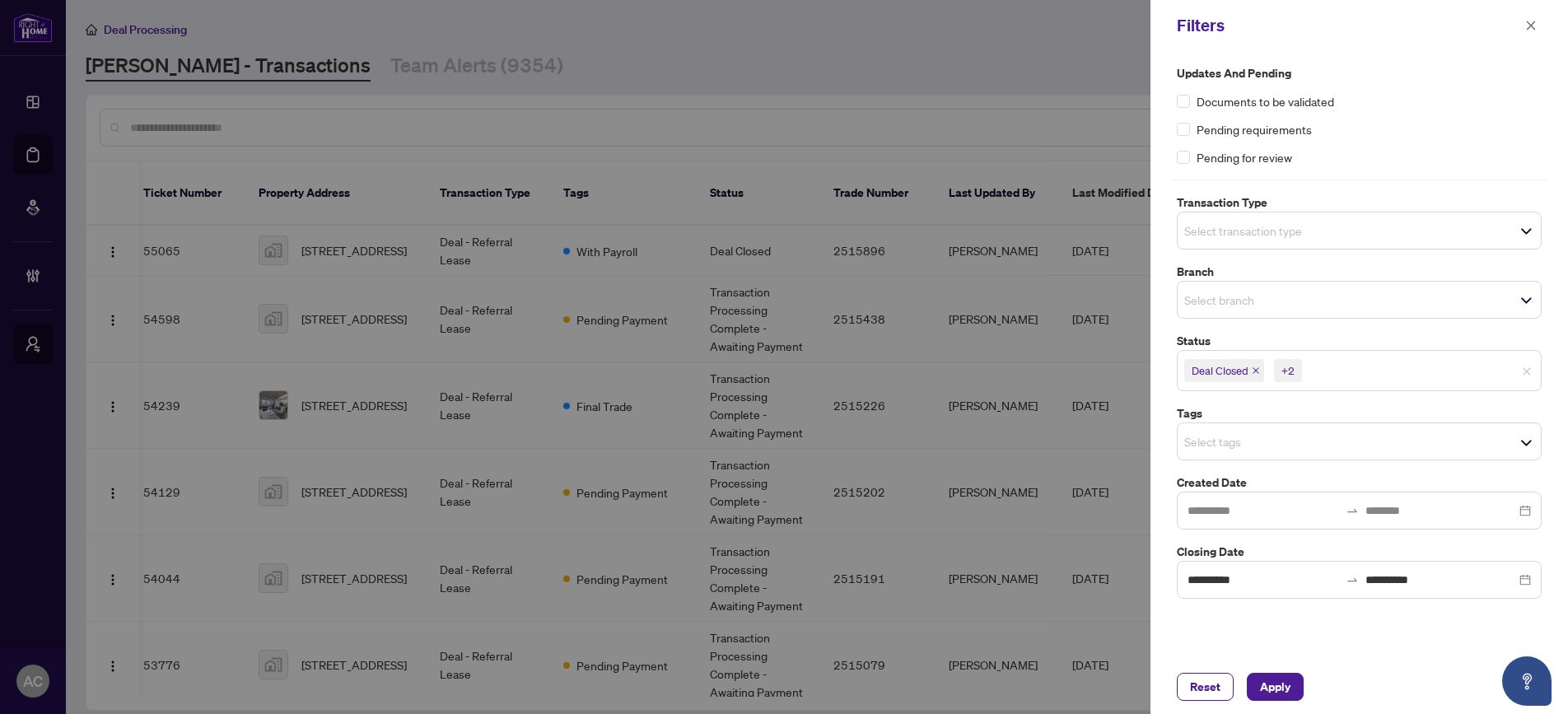
click at [1455, 335] on label "Status" at bounding box center [1359, 341] width 365 height 18
click at [1533, 579] on div "**********" at bounding box center [1359, 580] width 365 height 38
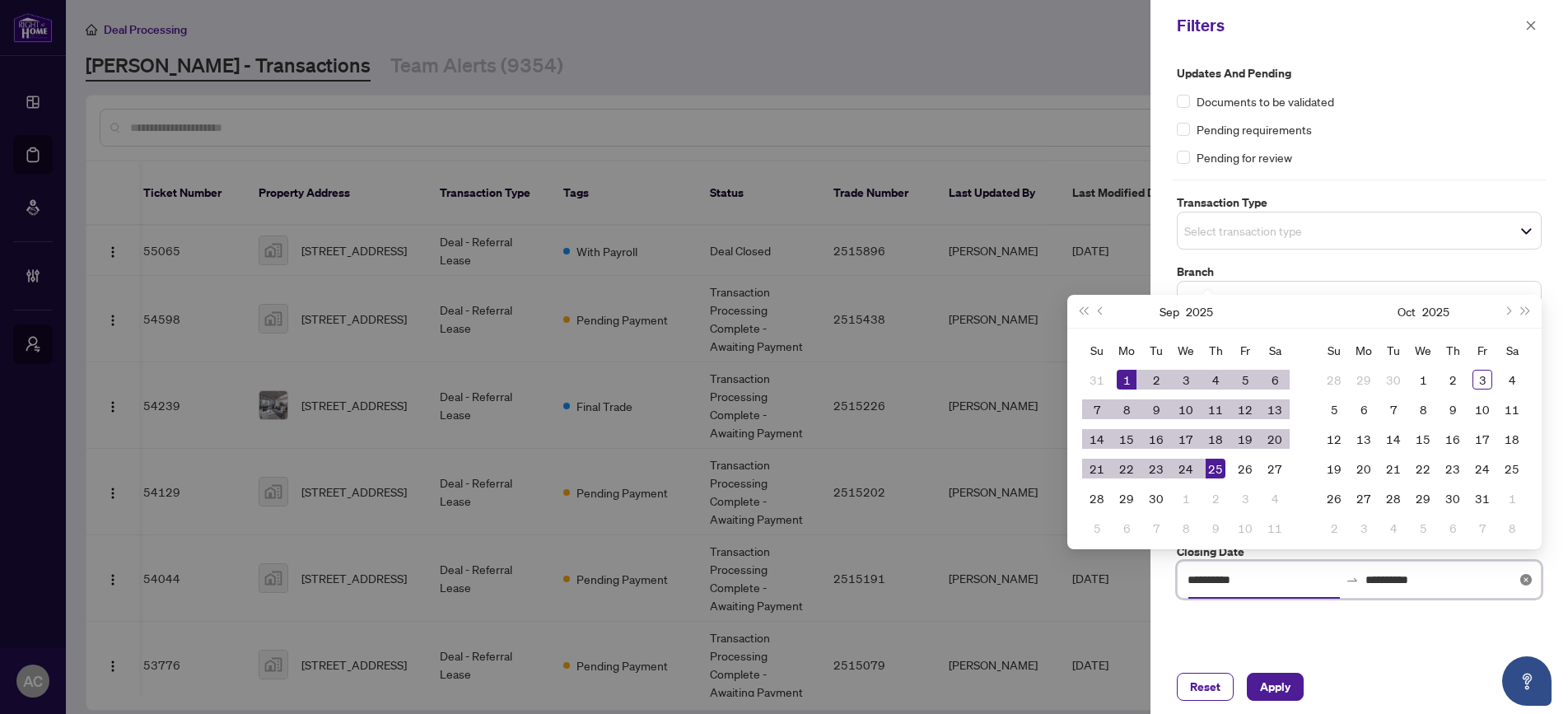
click at [1530, 581] on icon "close-circle" at bounding box center [1525, 580] width 12 height 12
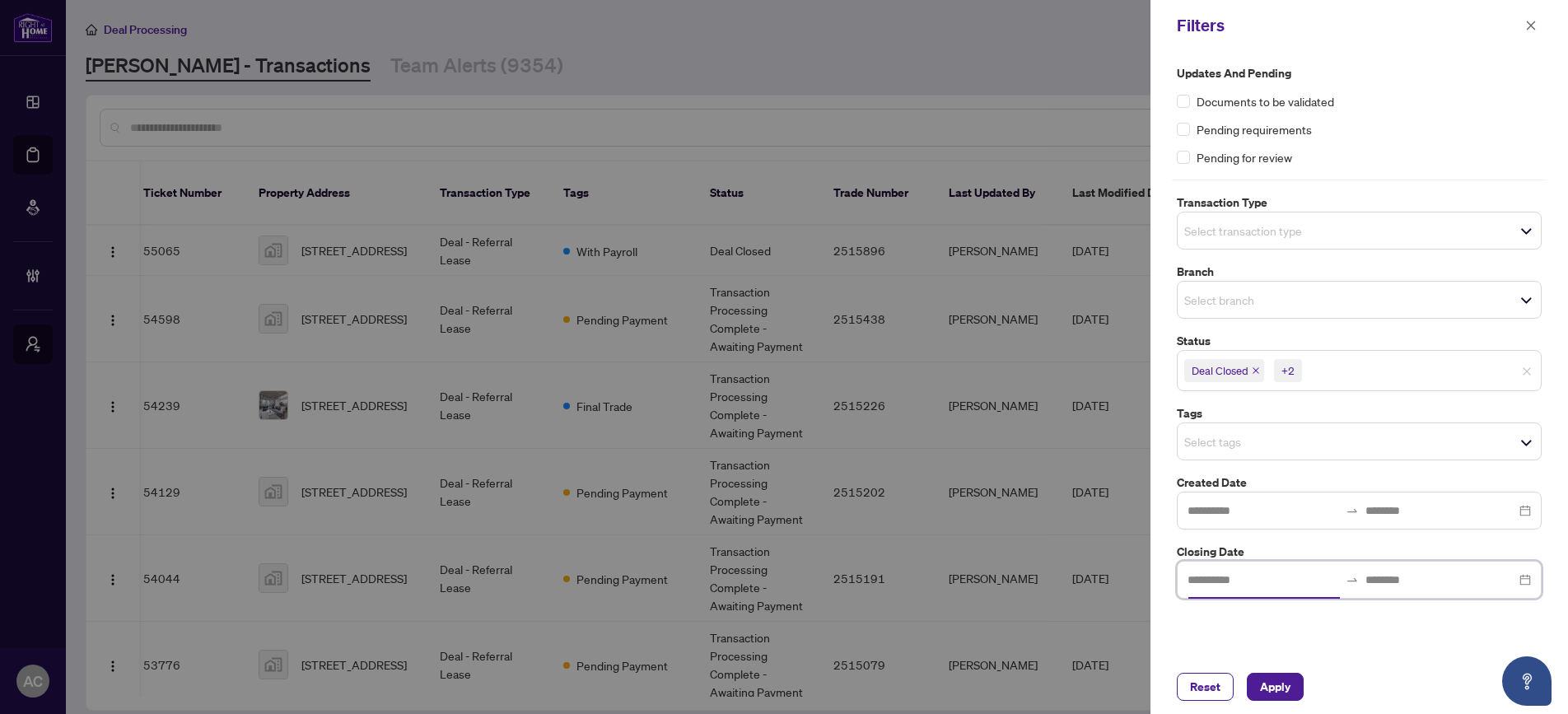
click at [1265, 522] on div at bounding box center [1359, 511] width 365 height 38
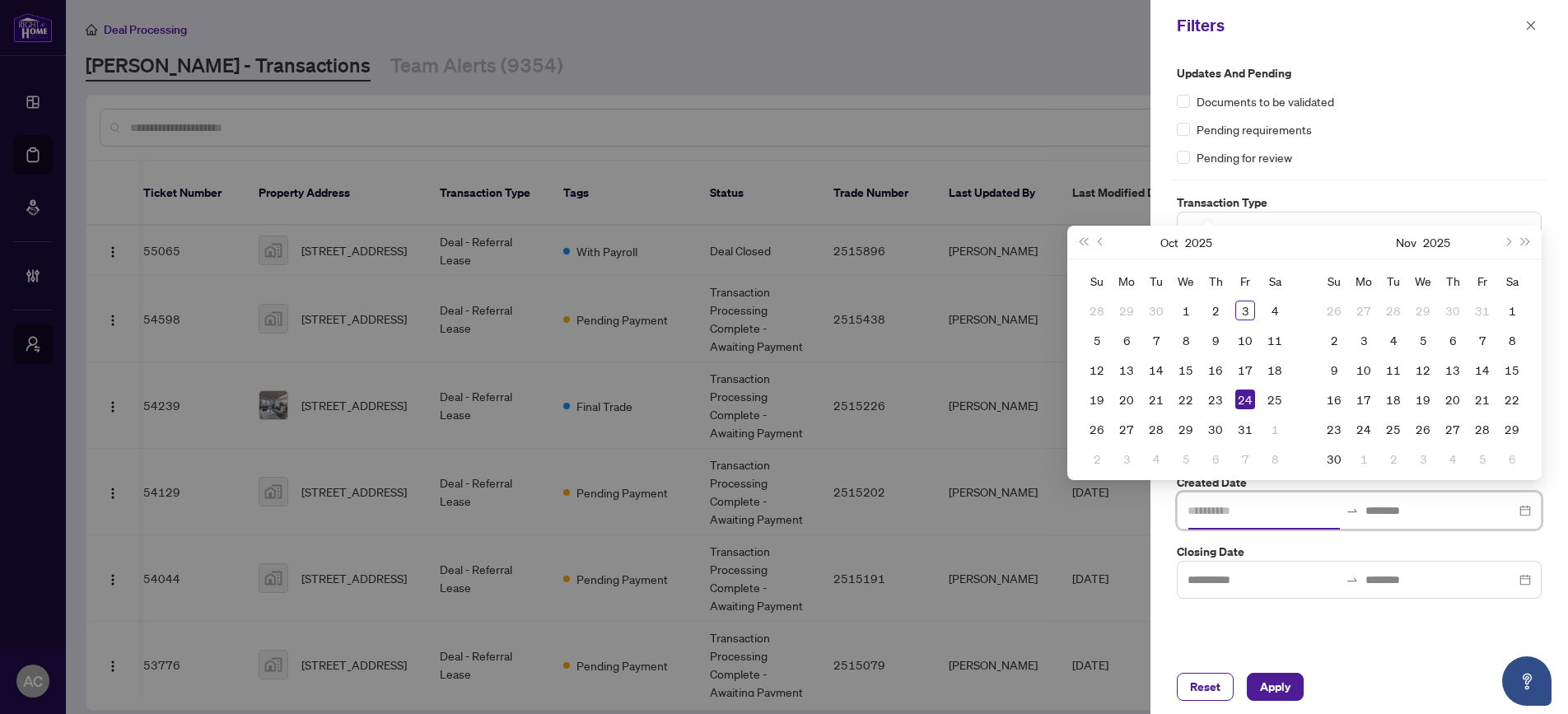
type input "**********"
click at [1096, 240] on button "Previous month (PageUp)" at bounding box center [1101, 242] width 18 height 33
type input "**********"
click at [1129, 303] on div "1" at bounding box center [1126, 311] width 20 height 20
type input "**********"
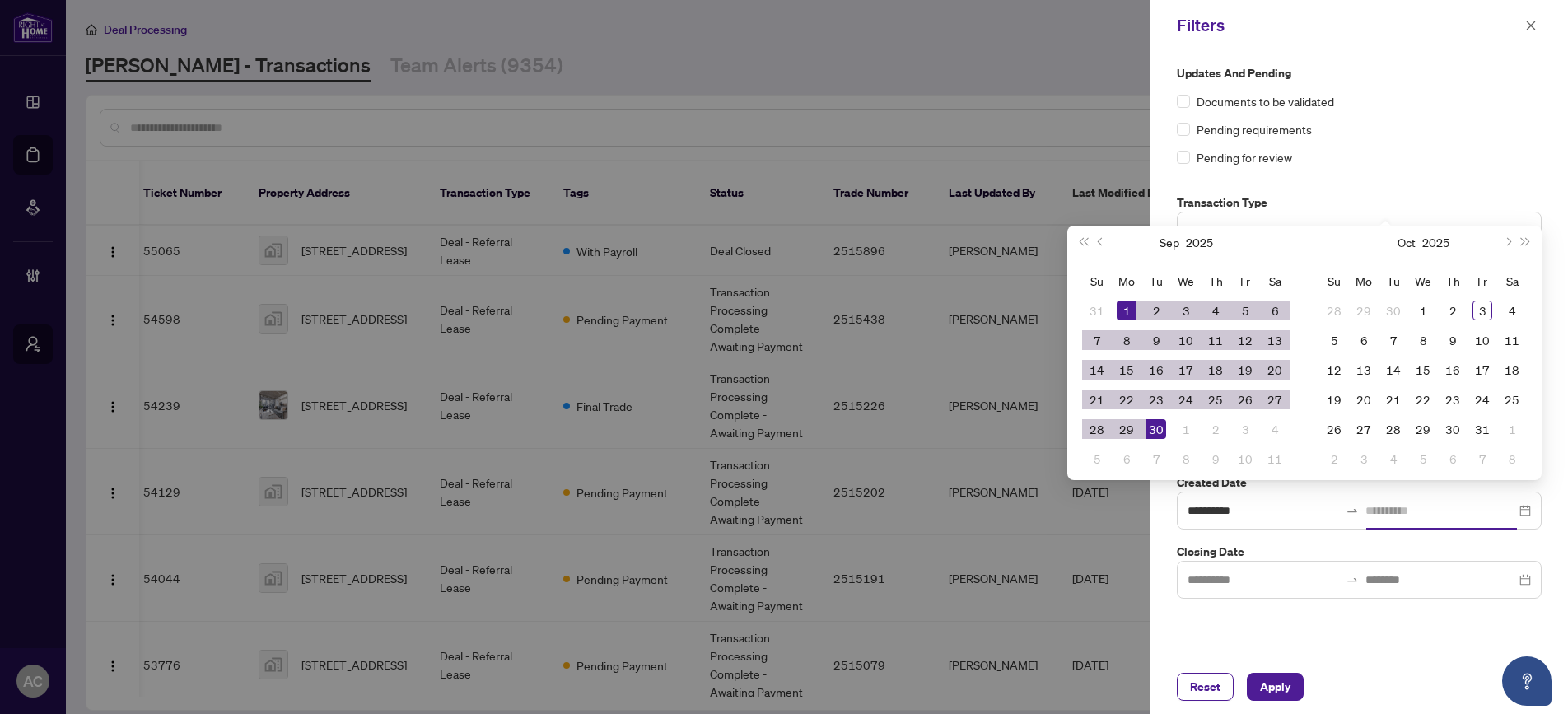
click at [1157, 431] on div "30" at bounding box center [1156, 429] width 20 height 20
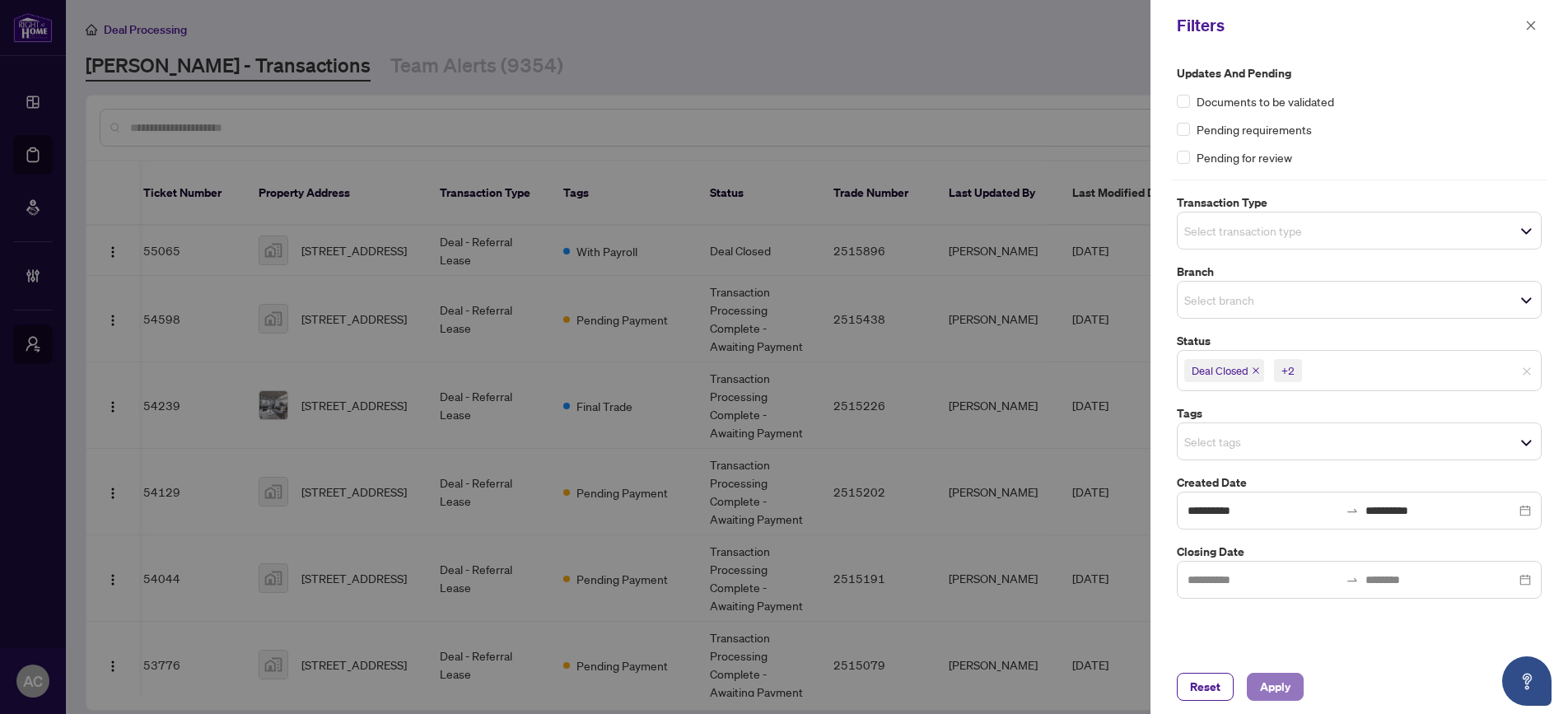
click at [1272, 690] on span "Apply" at bounding box center [1275, 686] width 31 height 26
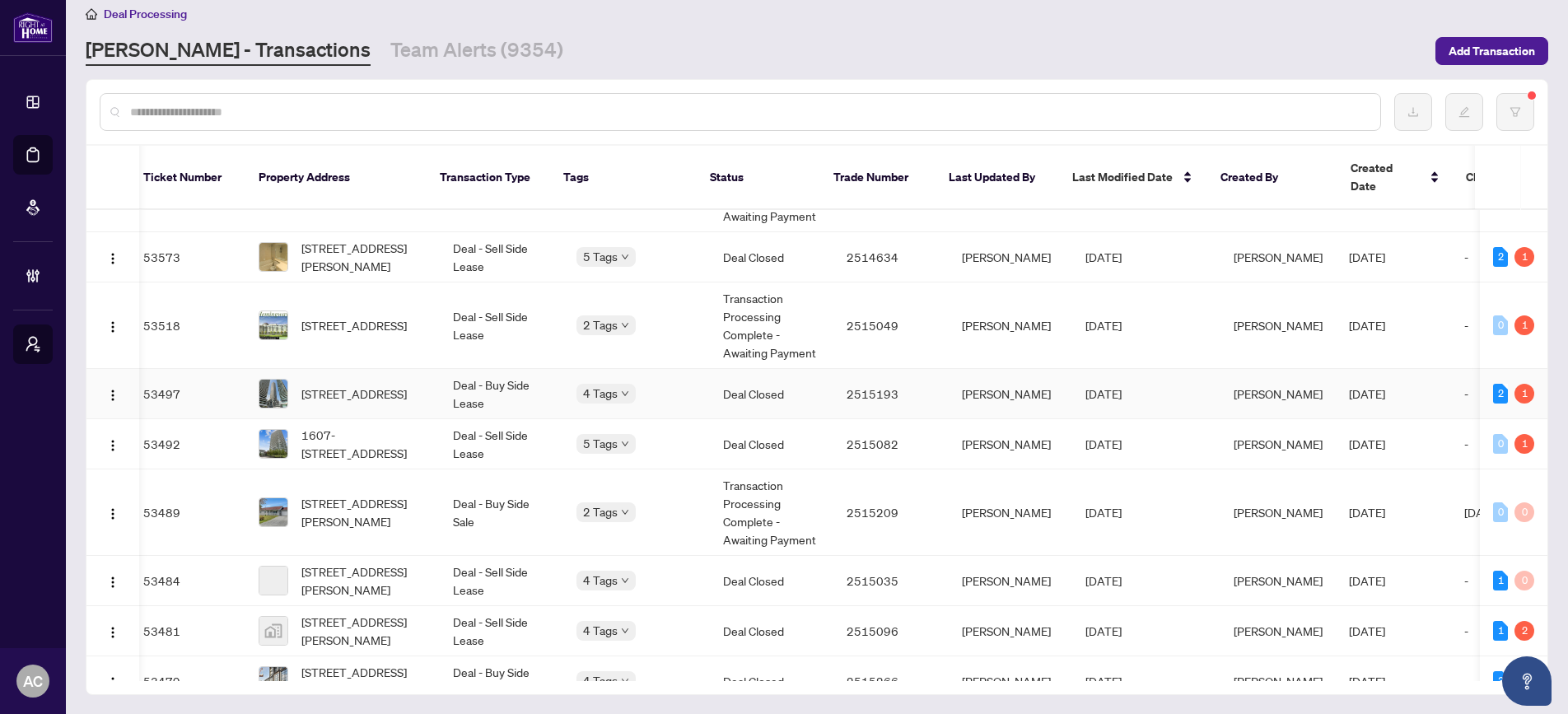
scroll to position [5535, 9]
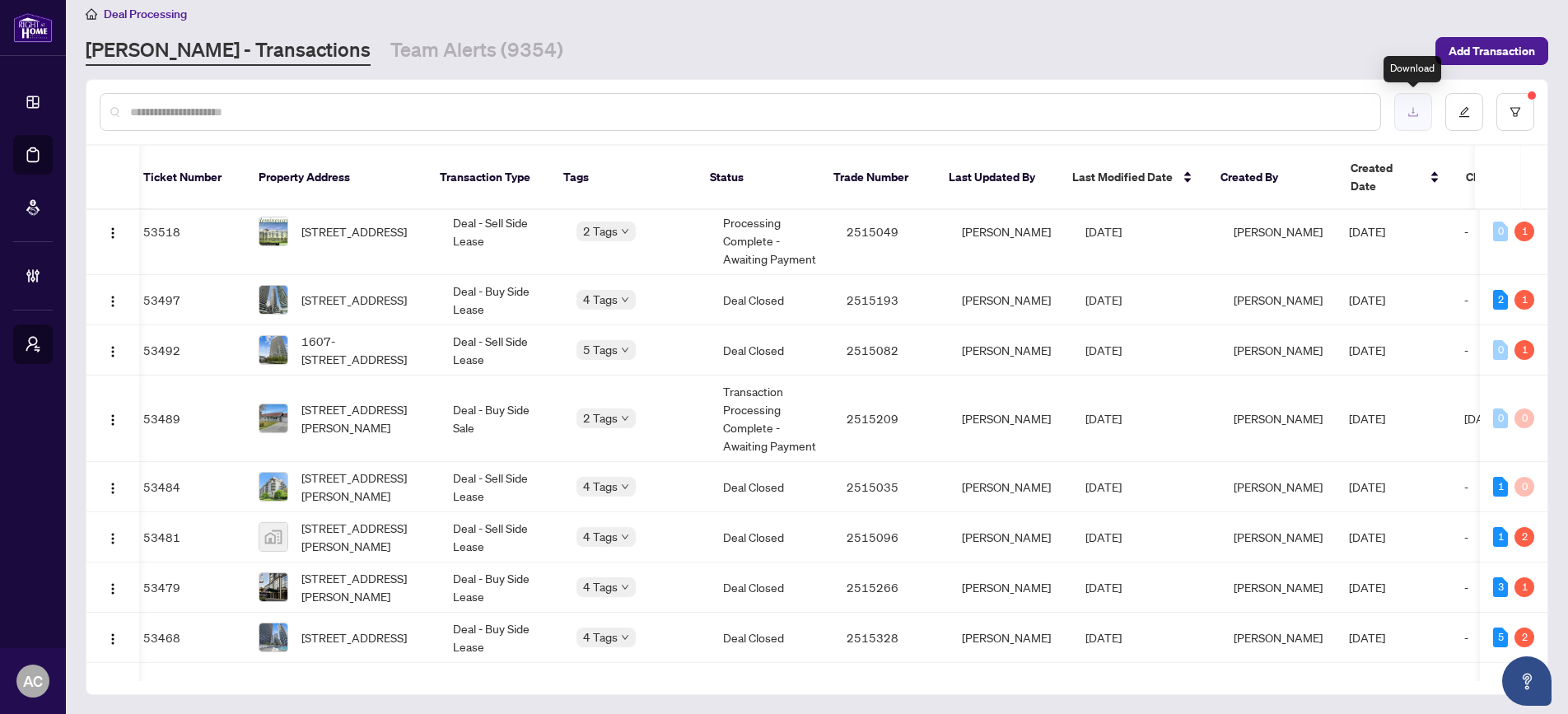
click at [1416, 112] on icon "download" at bounding box center [1413, 112] width 12 height 12
click at [1510, 111] on icon "filter" at bounding box center [1514, 112] width 12 height 12
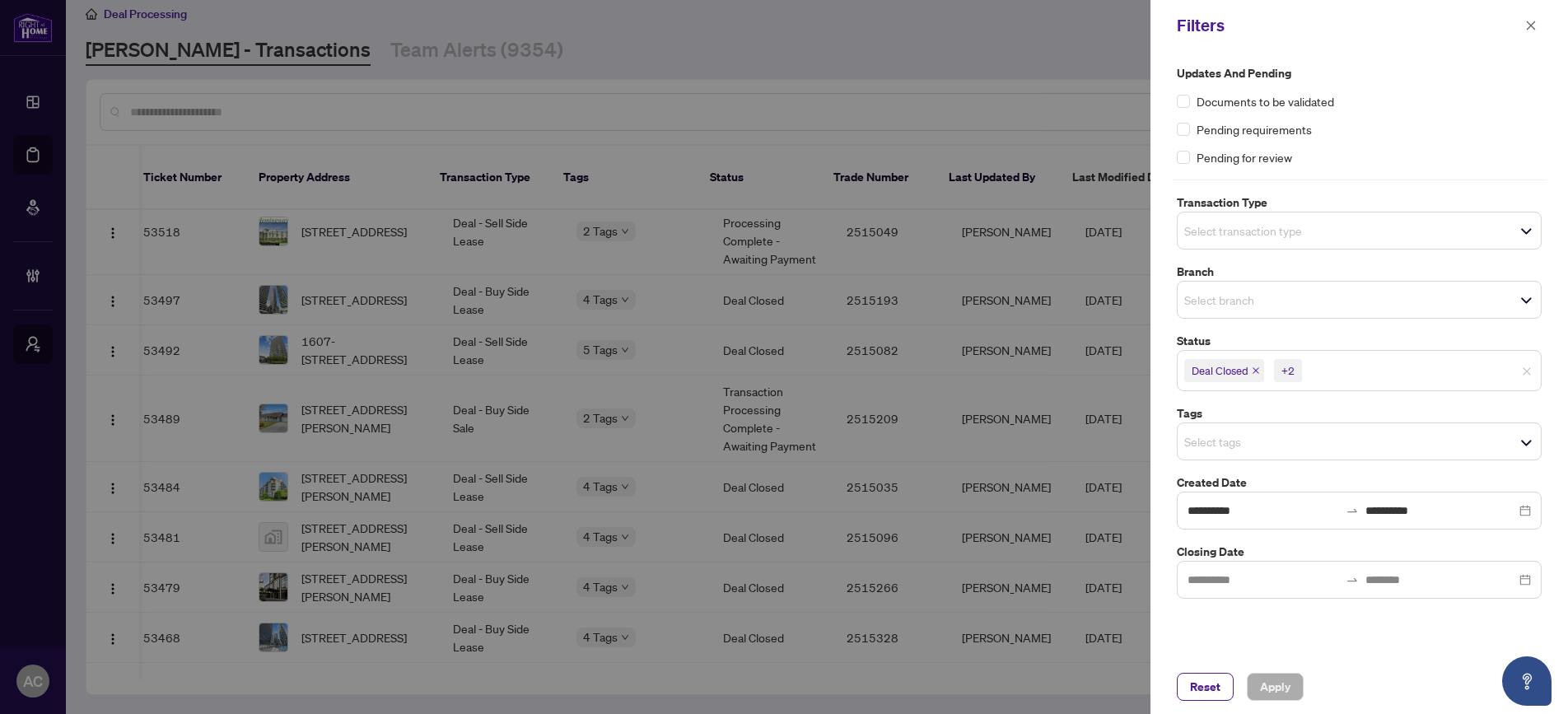
click at [1331, 372] on input "search" at bounding box center [1363, 371] width 115 height 20
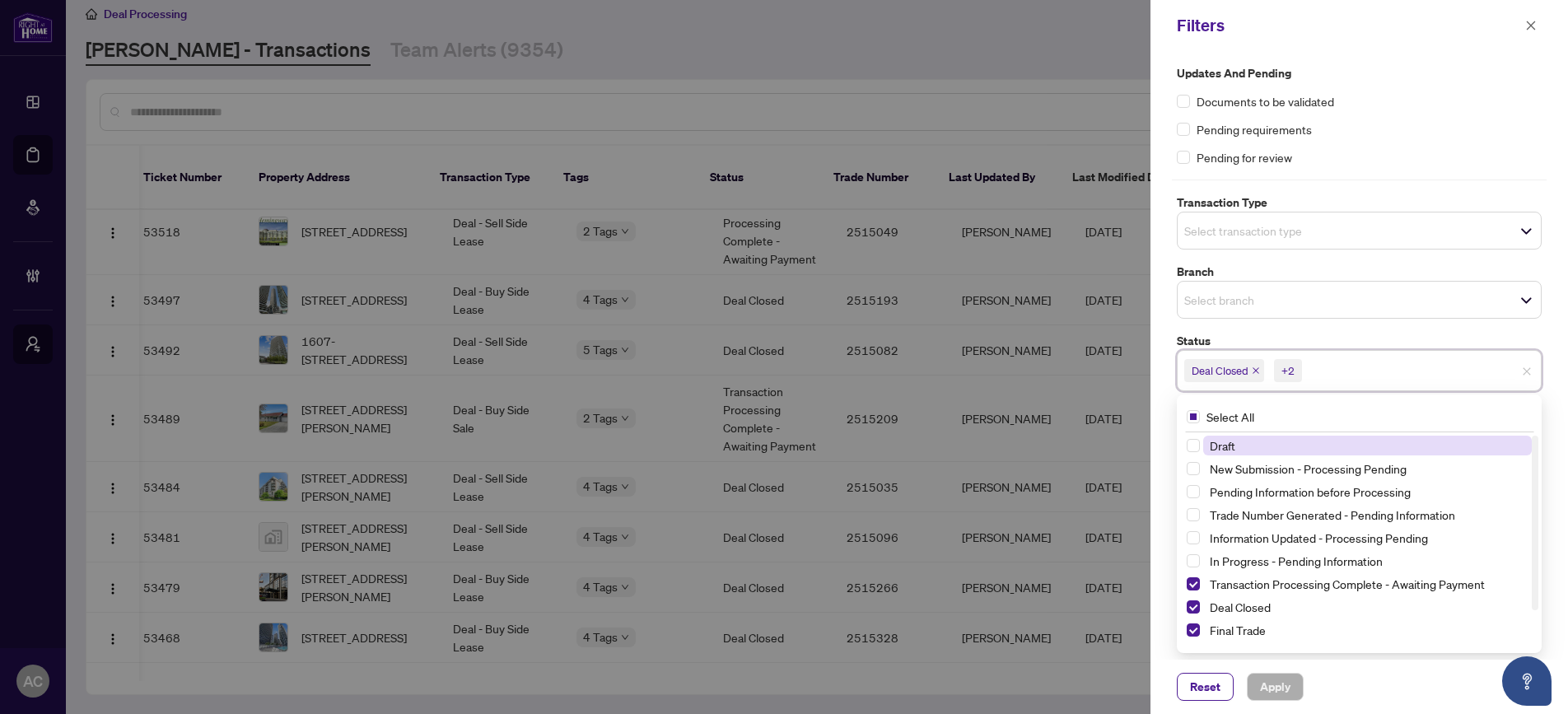
click at [1331, 372] on input "search" at bounding box center [1363, 371] width 115 height 20
click at [33, 372] on div at bounding box center [784, 357] width 1568 height 714
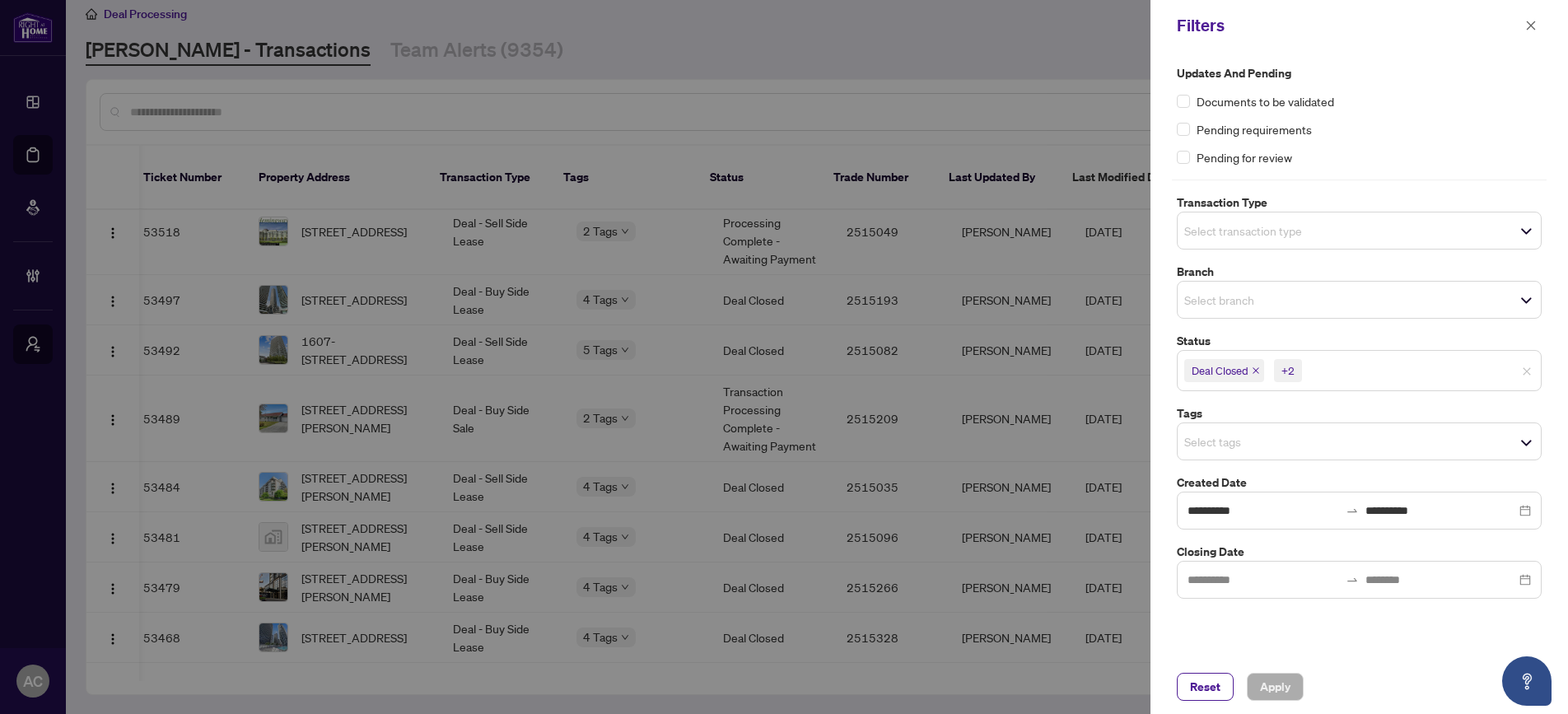
click at [44, 183] on div at bounding box center [784, 357] width 1568 height 714
click at [1535, 31] on span "button" at bounding box center [1531, 25] width 12 height 26
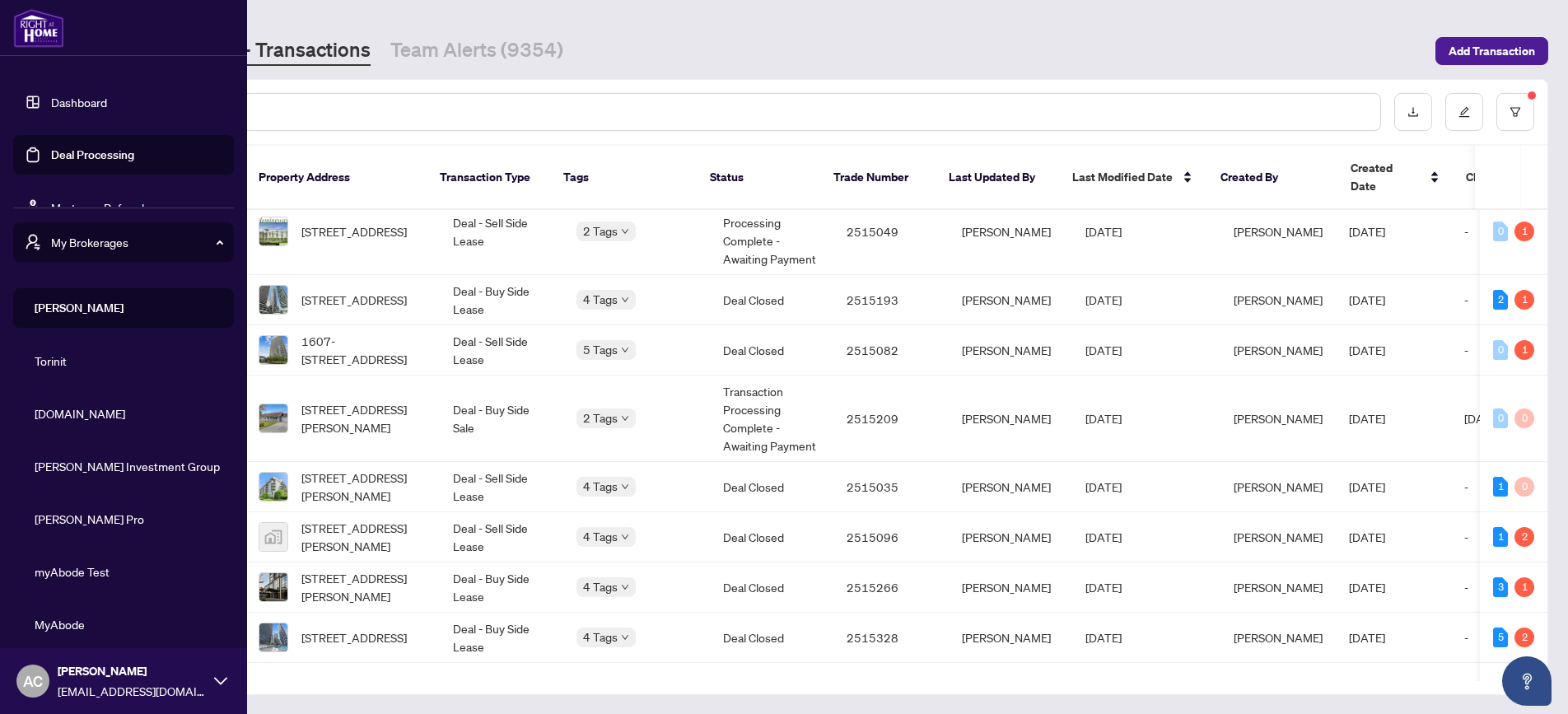
click at [94, 409] on span "[DOMAIN_NAME]" at bounding box center [128, 413] width 188 height 18
